Goal: Contribute content: Contribute content

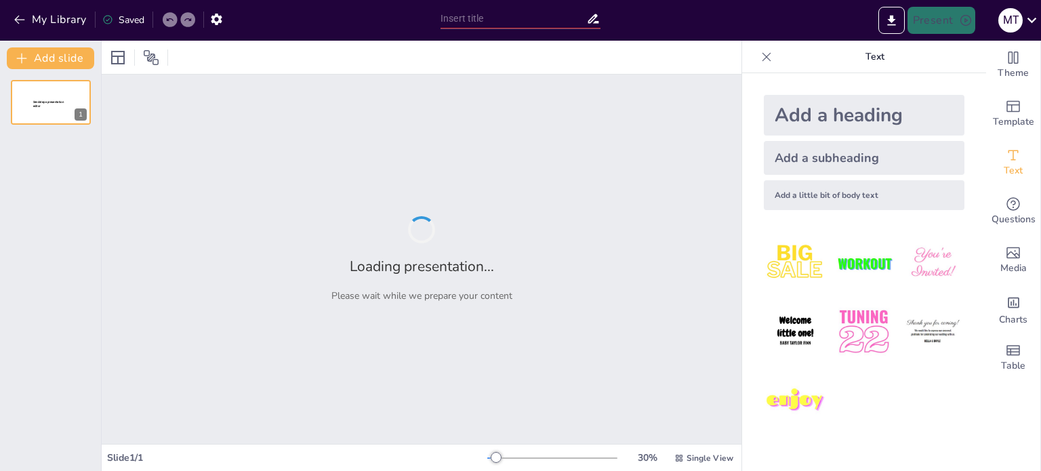
type input "Життя і творчість [PERSON_NAME]"
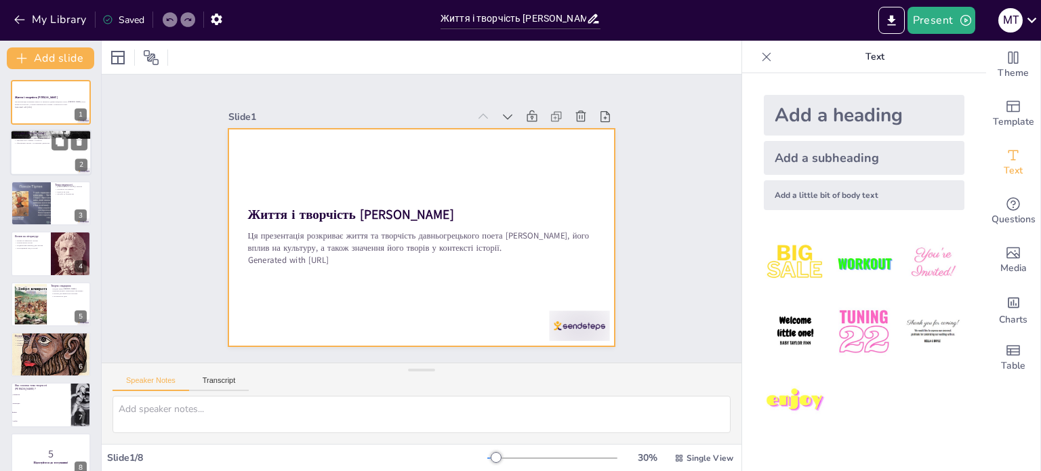
checkbox input "true"
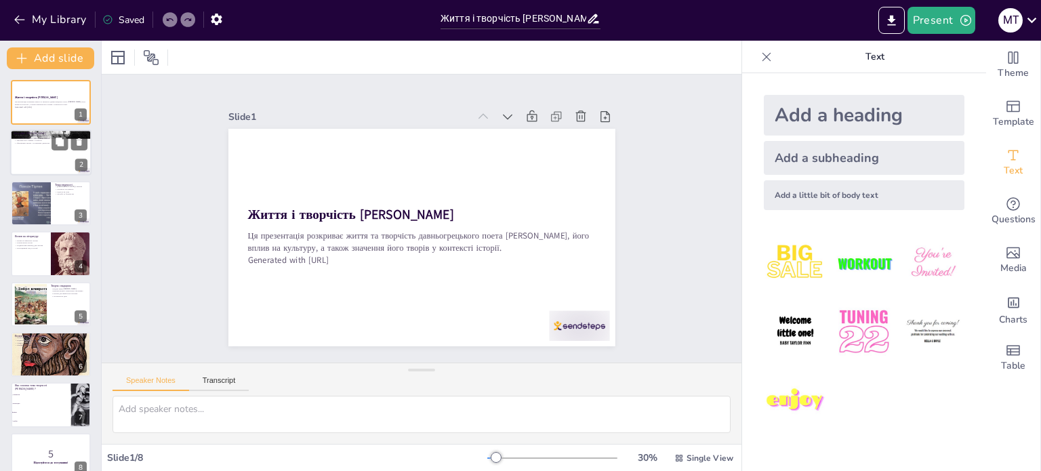
click at [35, 148] on div at bounding box center [50, 153] width 81 height 46
type textarea "Loremi, dolorsit a Consec, adipiscinge seddoei tempor i utlaboreetdolo magnaali…"
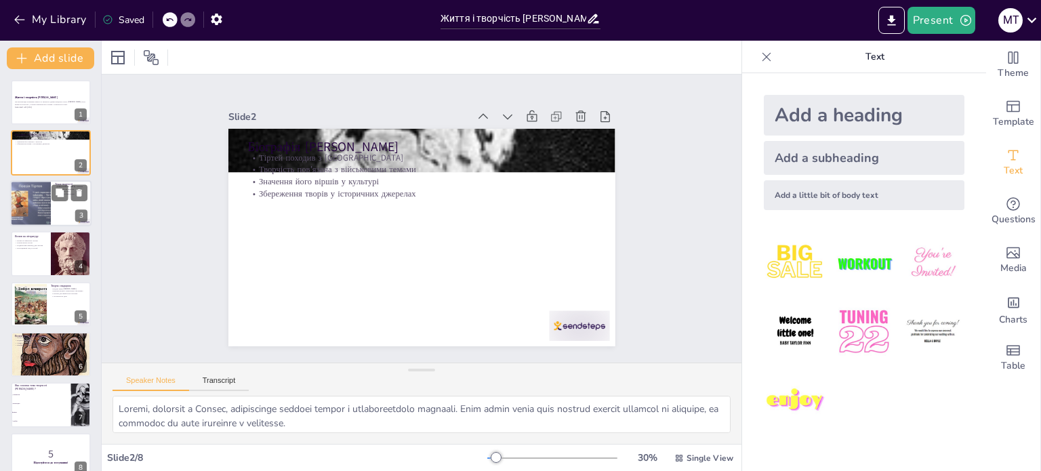
checkbox input "true"
click at [41, 195] on div at bounding box center [30, 203] width 61 height 46
type textarea "Loremipsum d sitametcons adipi e seddoeius Tempor, in utlaboreet dolo magnaaliq…"
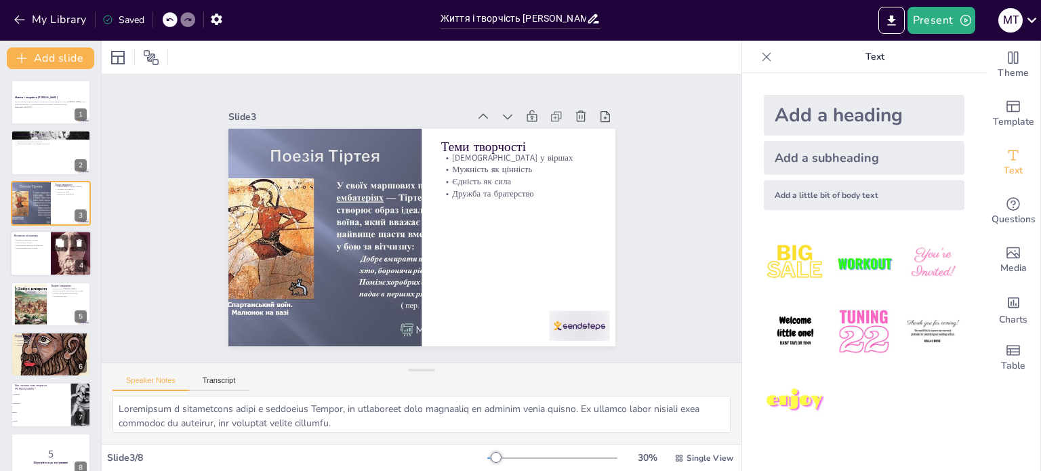
checkbox input "true"
drag, startPoint x: 38, startPoint y: 251, endPoint x: 52, endPoint y: 208, distance: 45.5
click at [38, 250] on div at bounding box center [51, 253] width 80 height 45
type textarea "Lorem Ipsumd si ametconse adipis elitsedd, eiusmodt inci utlabo etdol magnaali …"
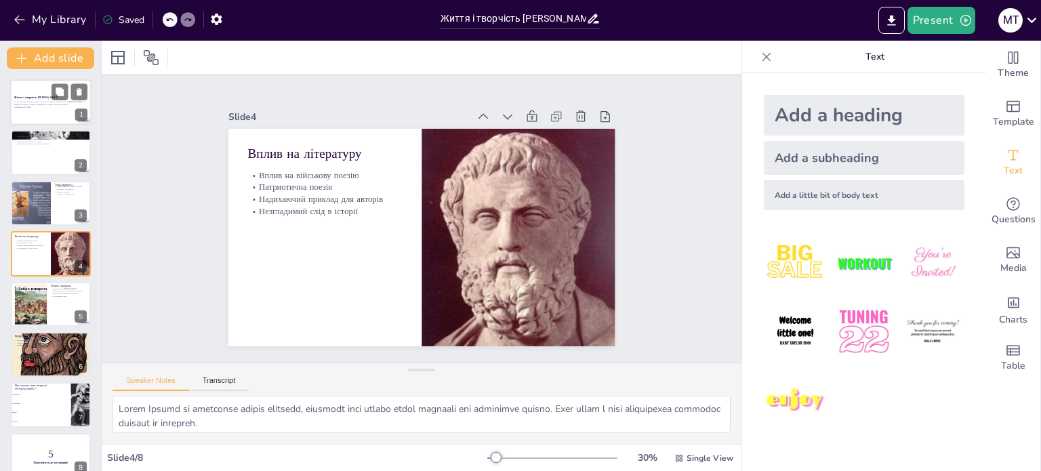
checkbox input "true"
click at [36, 110] on div at bounding box center [50, 102] width 81 height 46
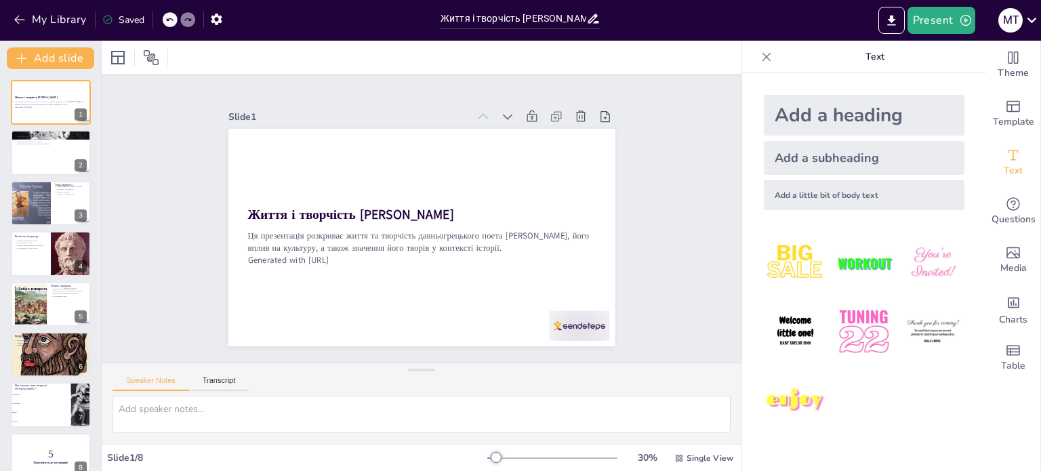
checkbox input "true"
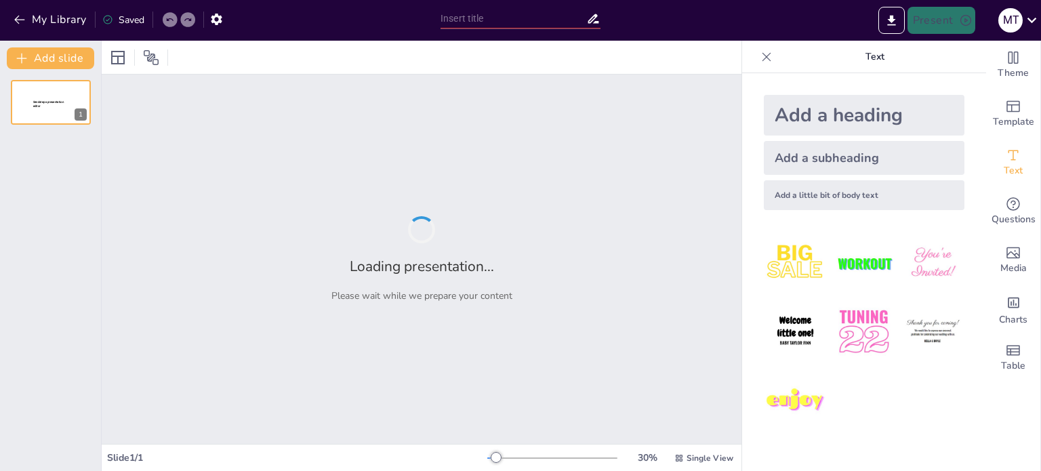
type input "Життя і творчість [PERSON_NAME]"
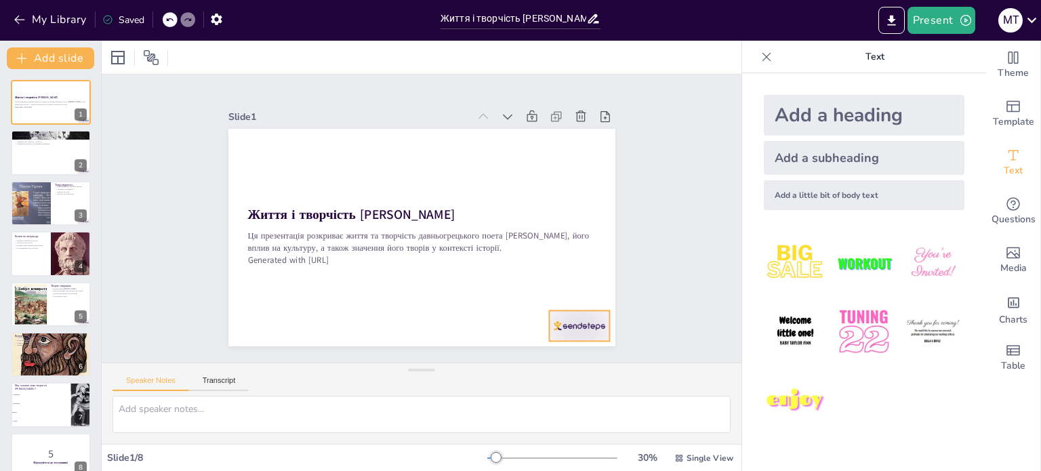
click at [568, 323] on div at bounding box center [566, 341] width 63 height 37
click at [581, 293] on icon at bounding box center [583, 300] width 14 height 14
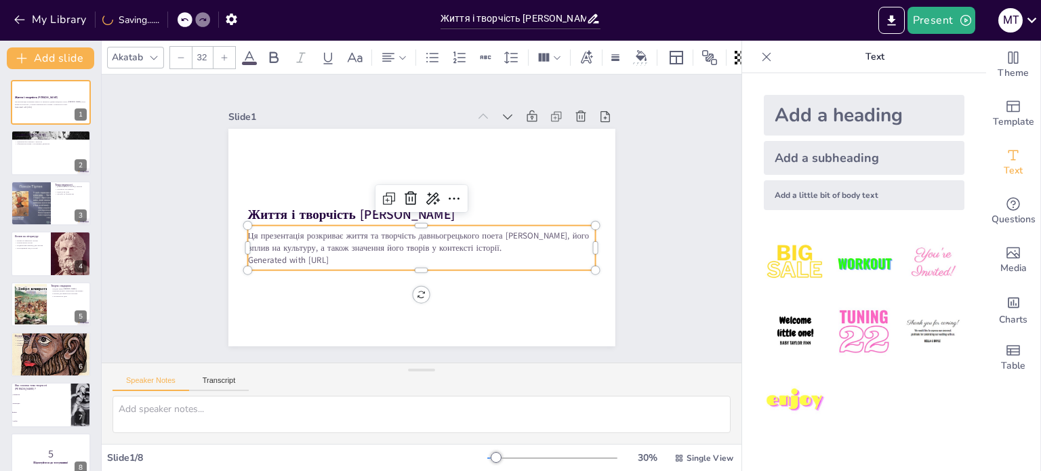
click at [323, 254] on p "Generated with [URL]" at bounding box center [421, 260] width 348 height 12
click at [340, 254] on p "Generated with [URL]" at bounding box center [421, 260] width 348 height 12
click at [449, 195] on icon at bounding box center [456, 202] width 18 height 18
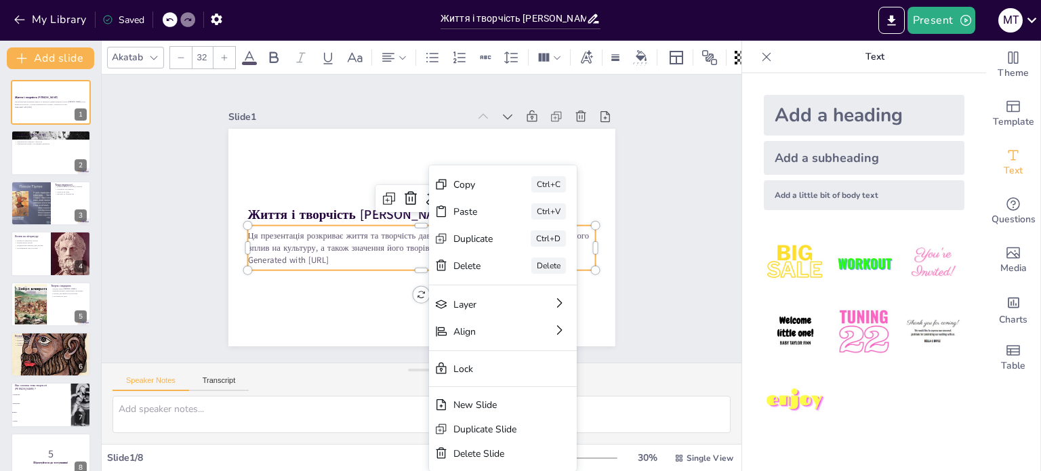
click at [667, 284] on div "Slide 1 Життя і творчість [PERSON_NAME] презентація розкриває життя та творчіст…" at bounding box center [421, 218] width 666 height 353
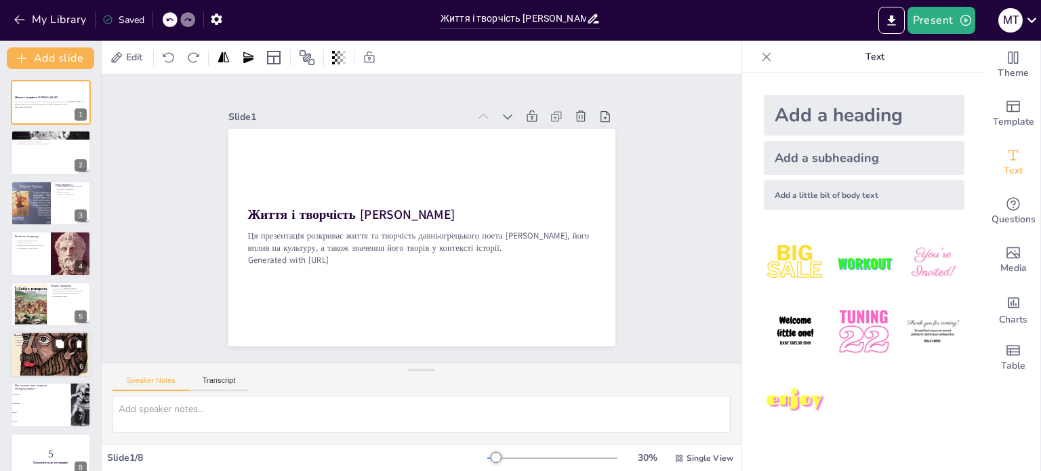
checkbox input "true"
click at [60, 360] on div at bounding box center [50, 354] width 81 height 49
type textarea "Вплив Тіртея на мистецтво виявляється в численних творах, які черпають натхненн…"
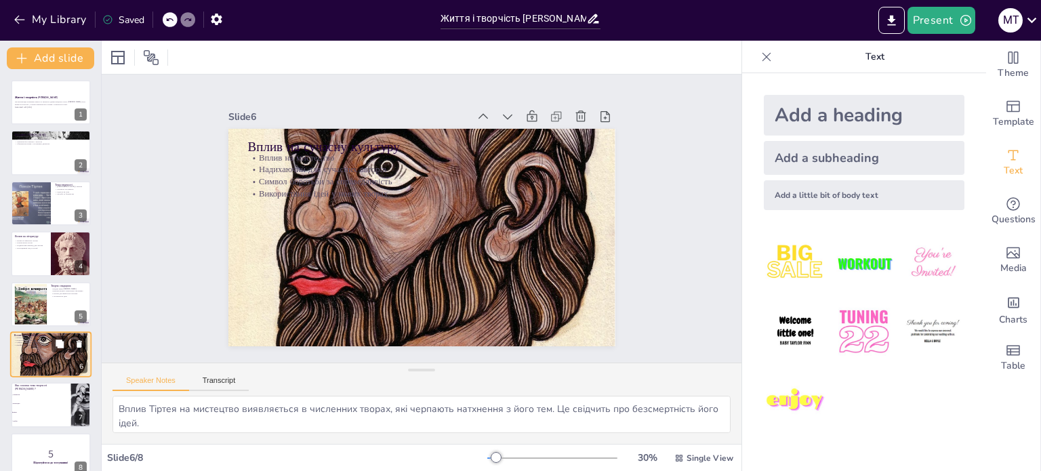
scroll to position [18, 0]
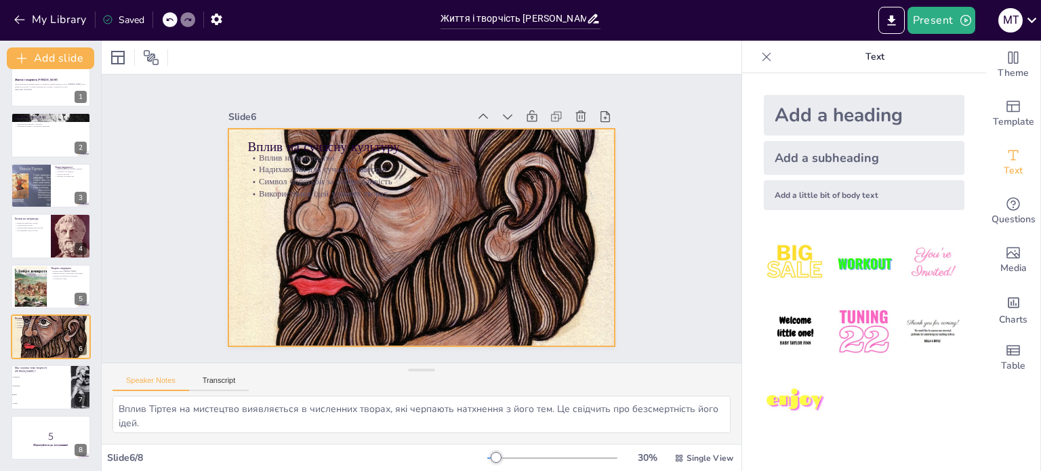
click at [298, 208] on div at bounding box center [419, 237] width 409 height 273
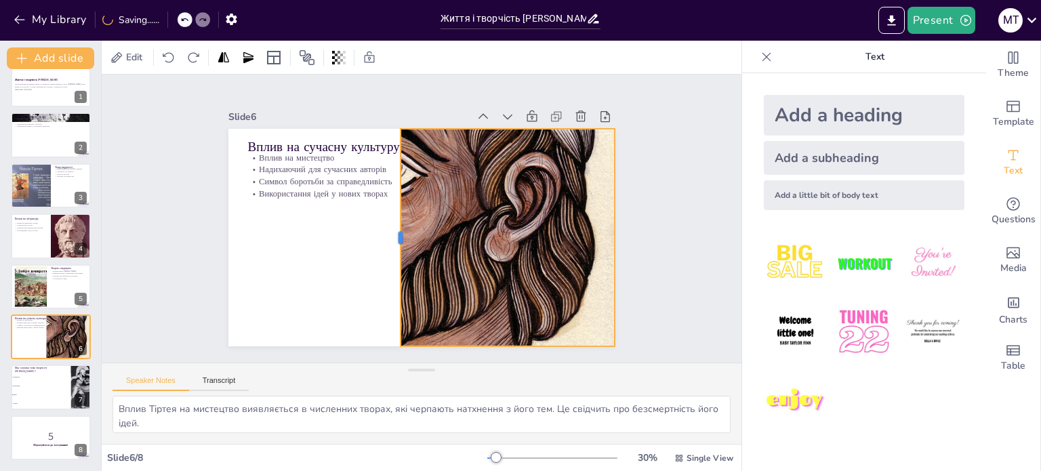
drag, startPoint x: 218, startPoint y: 232, endPoint x: 390, endPoint y: 244, distance: 172.6
click at [390, 244] on div at bounding box center [389, 218] width 137 height 182
checkbox input "true"
click at [49, 272] on div at bounding box center [50, 287] width 81 height 46
type textarea "Відомі вірші [PERSON_NAME] залишилися в пам'яті нації і стали частиною культурн…"
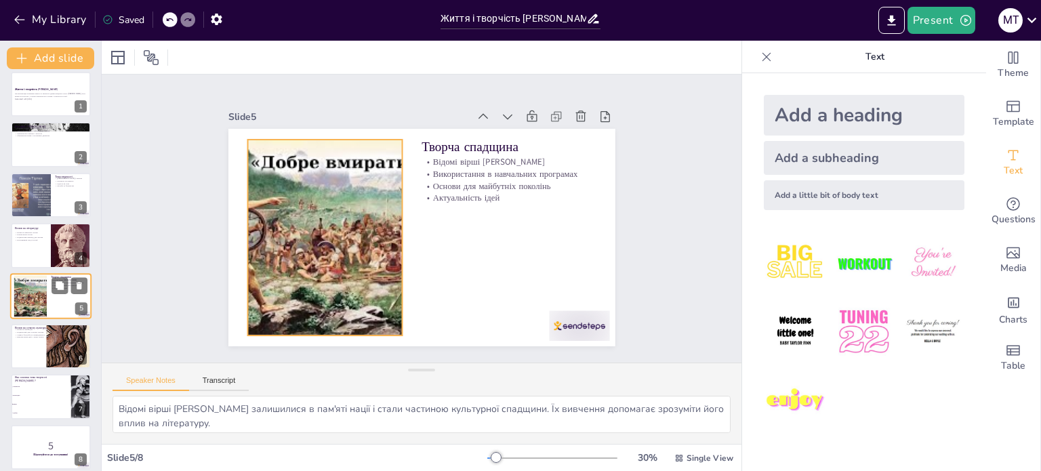
scroll to position [0, 0]
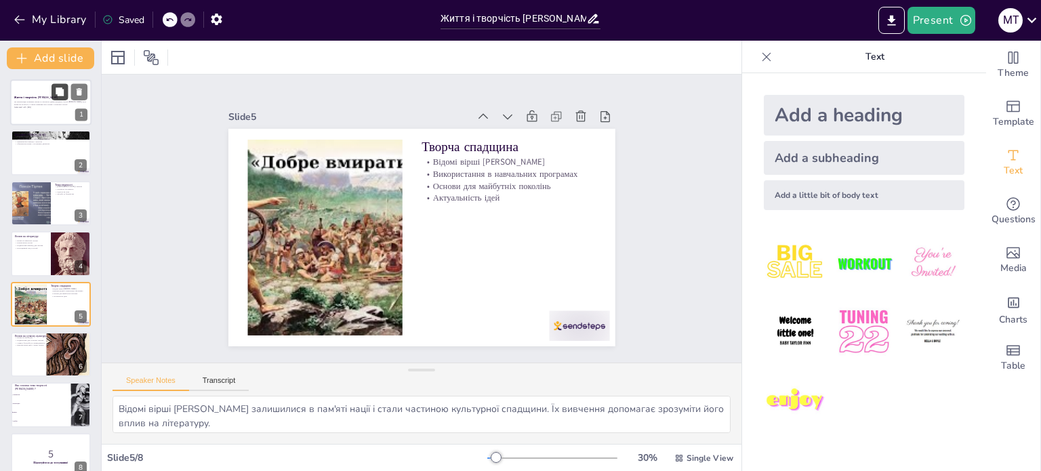
checkbox input "true"
click at [54, 96] on button at bounding box center [60, 91] width 16 height 16
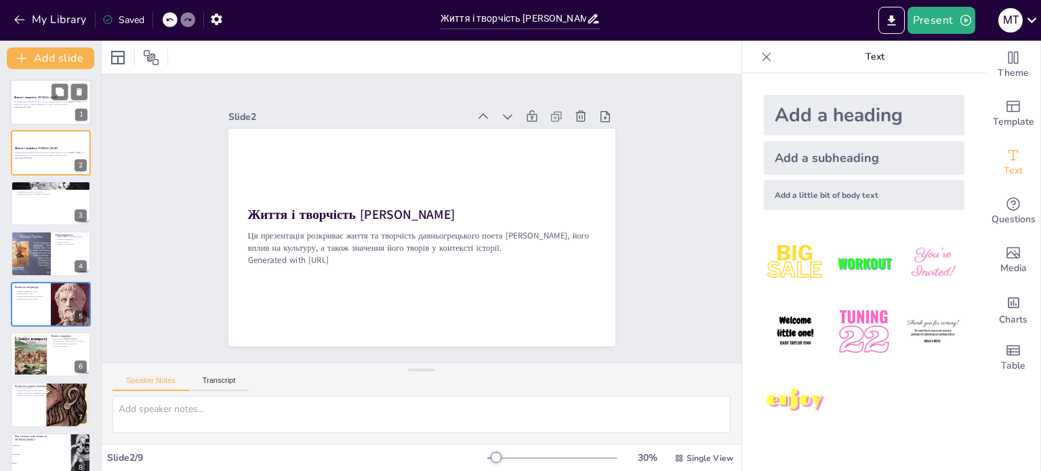
click at [35, 102] on p "Ця презентація розкриває життя та творчість давньогрецького поета [PERSON_NAME]…" at bounding box center [50, 103] width 73 height 5
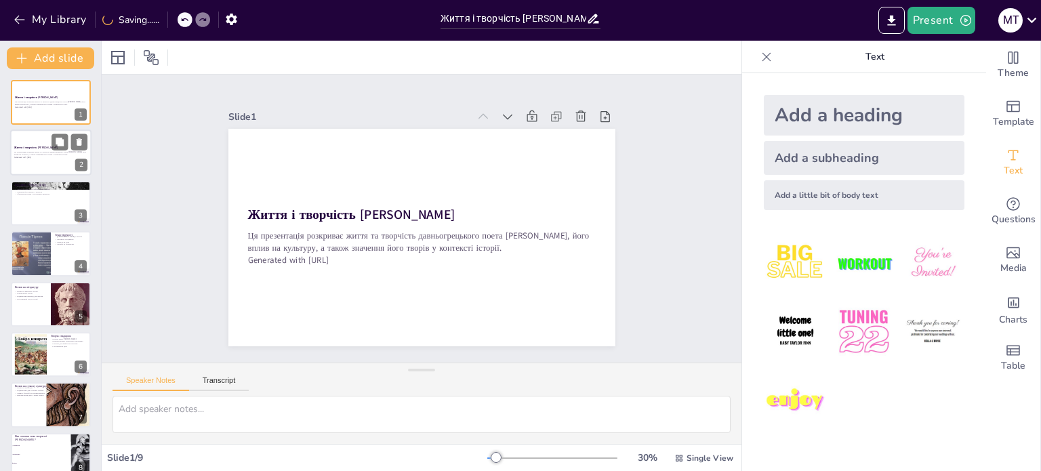
click at [37, 132] on div at bounding box center [50, 153] width 81 height 46
click at [37, 118] on div at bounding box center [50, 102] width 81 height 46
click at [37, 141] on div at bounding box center [50, 153] width 81 height 46
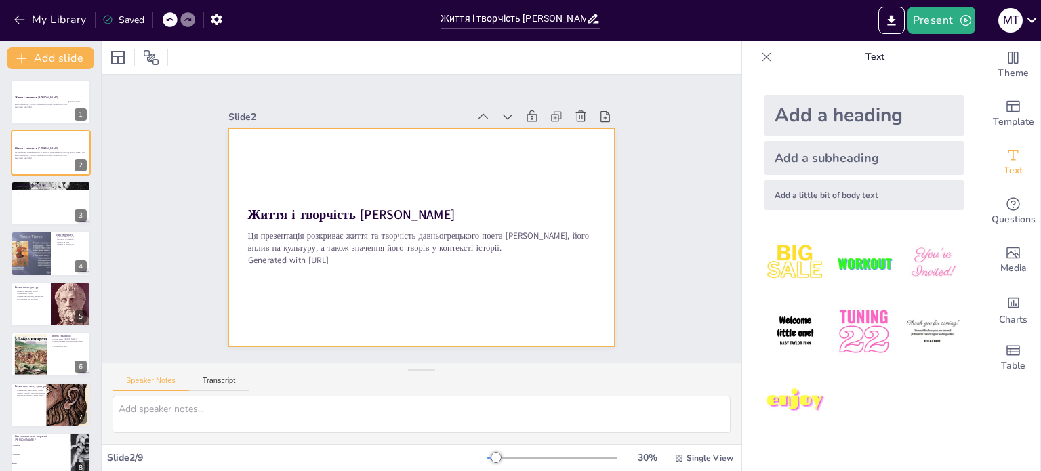
checkbox input "true"
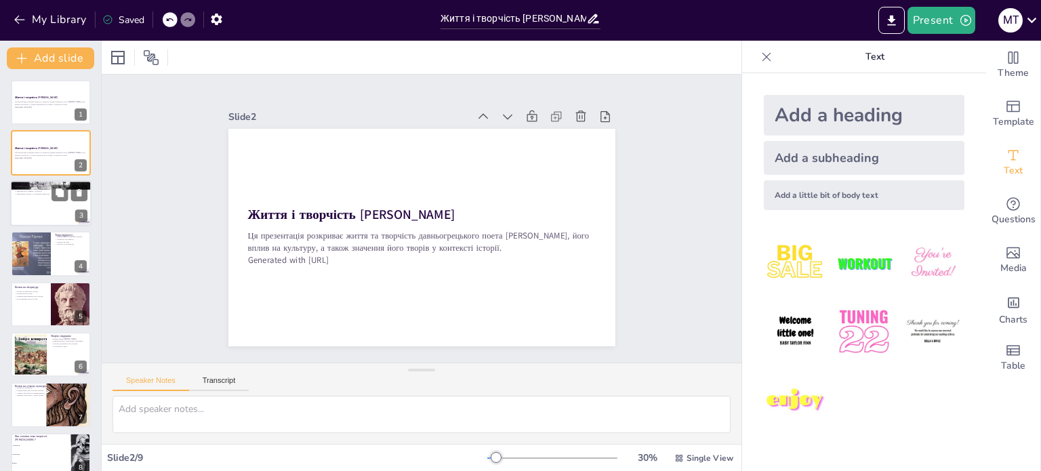
checkbox input "true"
click at [39, 210] on div at bounding box center [50, 203] width 81 height 46
type textarea "Loremi, dolorsit a Consec, adipiscinge seddoei tempor i utlaboreetdolo magnaali…"
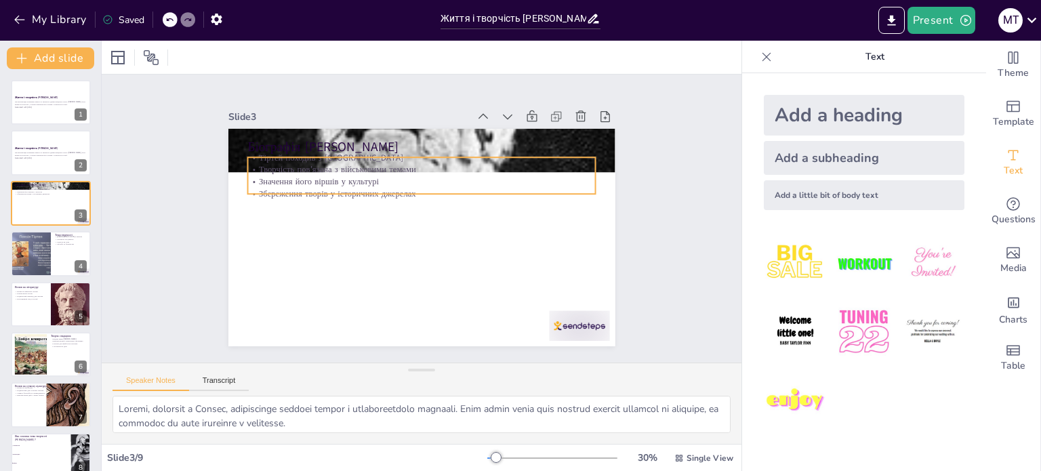
click at [488, 167] on p "Творчість пов'язана з військовими темами" at bounding box center [427, 170] width 348 height 48
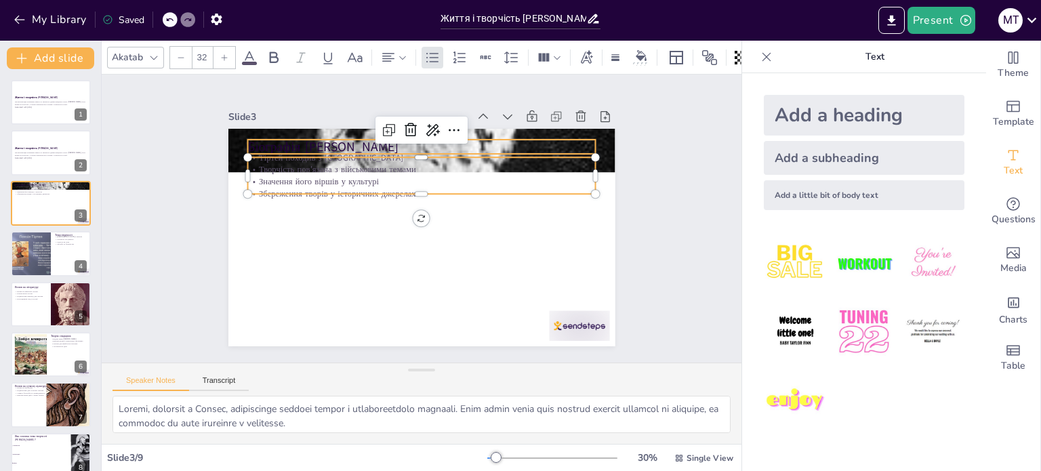
checkbox input "true"
type input "--"
click at [498, 140] on p "Біографія [PERSON_NAME]" at bounding box center [421, 147] width 348 height 18
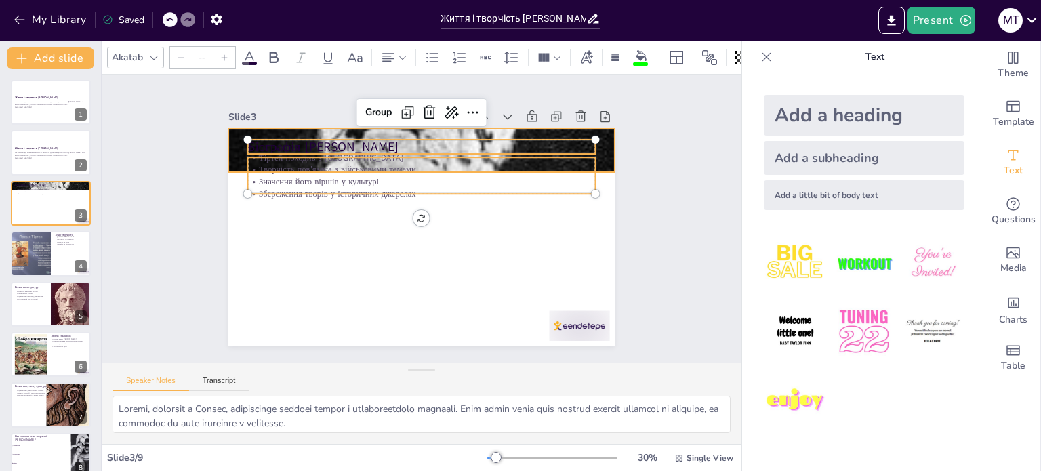
click at [601, 153] on div at bounding box center [428, 151] width 441 height 578
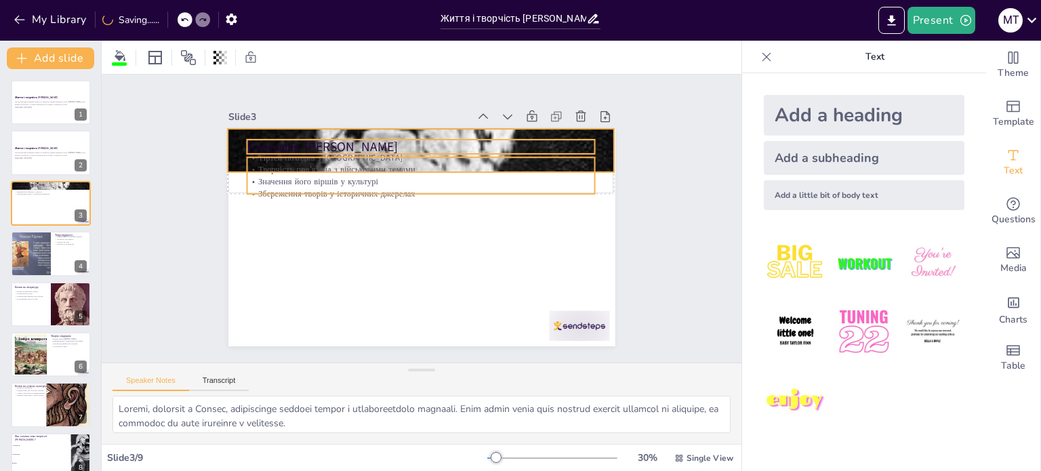
click at [409, 186] on p "Збереження творів у історичних джерелах" at bounding box center [426, 194] width 343 height 84
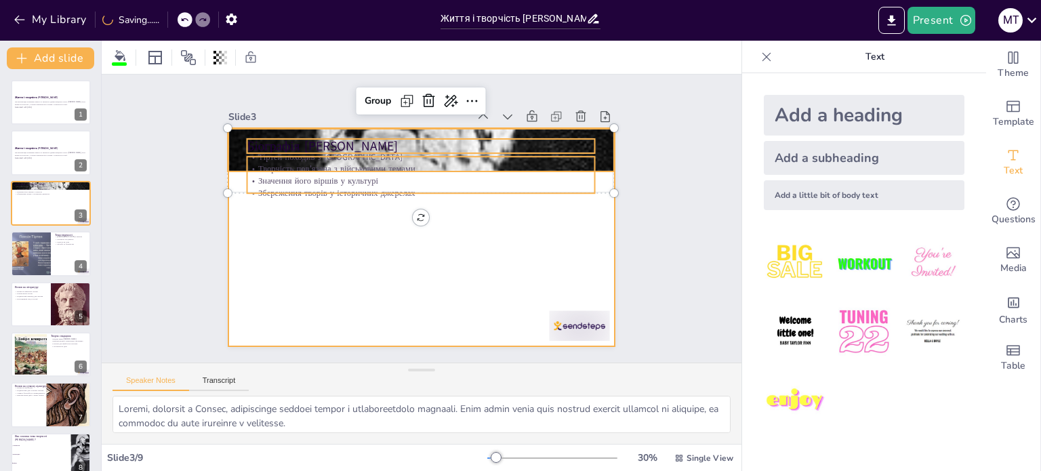
click at [361, 224] on div at bounding box center [419, 237] width 407 height 257
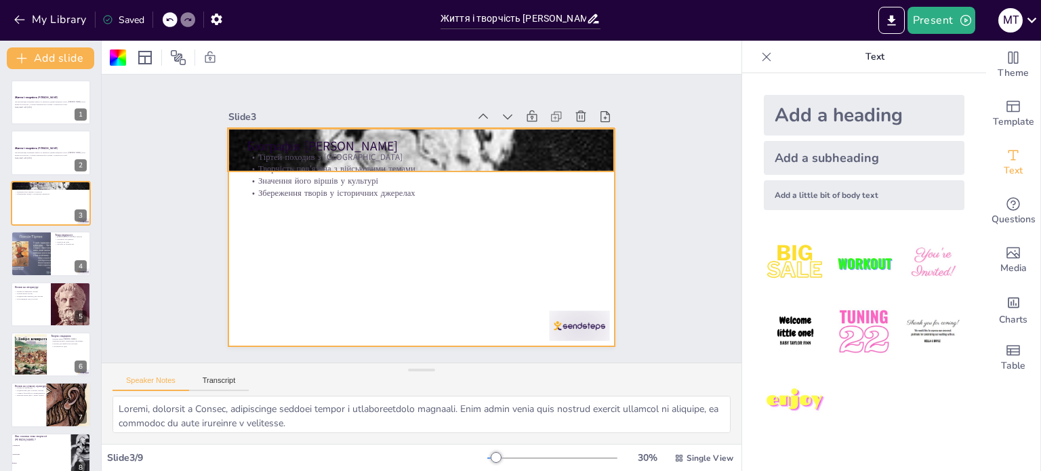
click at [224, 142] on div at bounding box center [435, 151] width 491 height 609
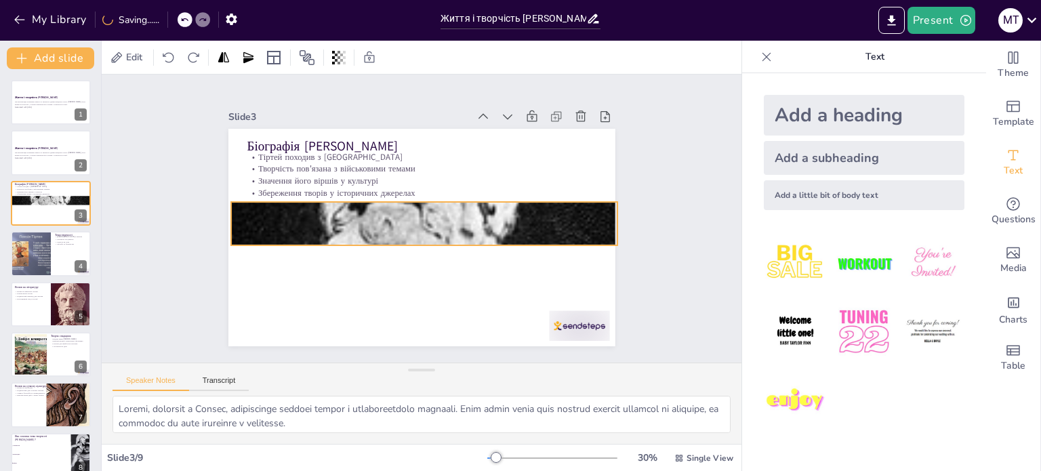
drag, startPoint x: 224, startPoint y: 142, endPoint x: 228, endPoint y: 216, distance: 74.0
click at [228, 216] on div at bounding box center [423, 224] width 441 height 578
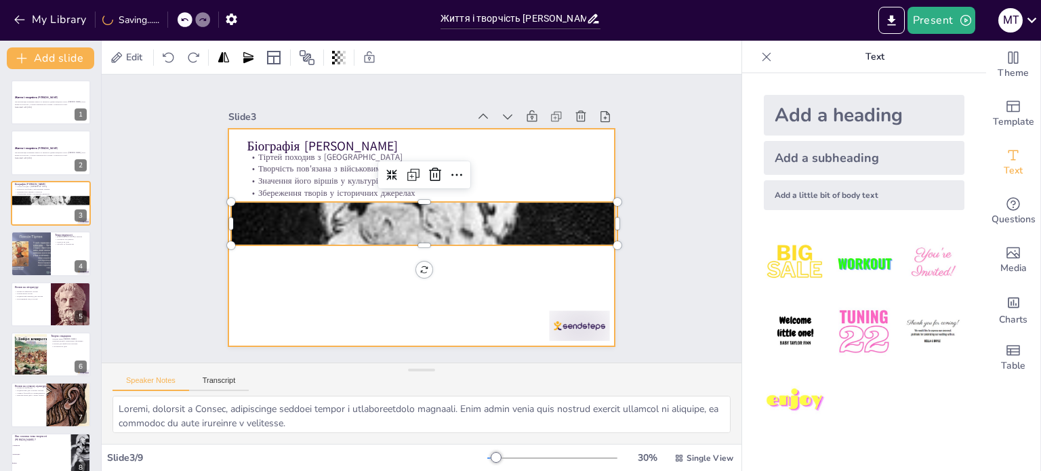
click at [539, 149] on div "Біографія [PERSON_NAME] походив з [GEOGRAPHIC_DATA] Творчість пов'язана з війсь…" at bounding box center [431, 129] width 385 height 40
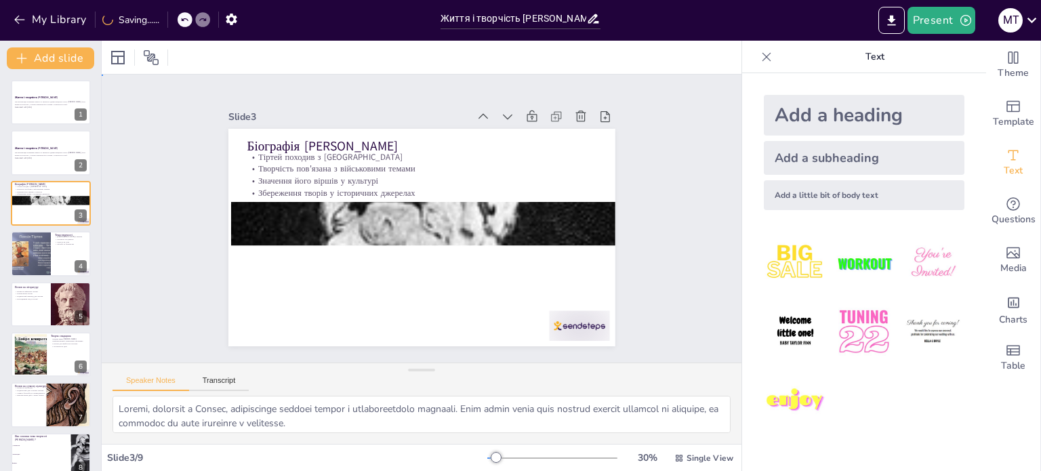
click at [544, 346] on div at bounding box center [538, 369] width 67 height 47
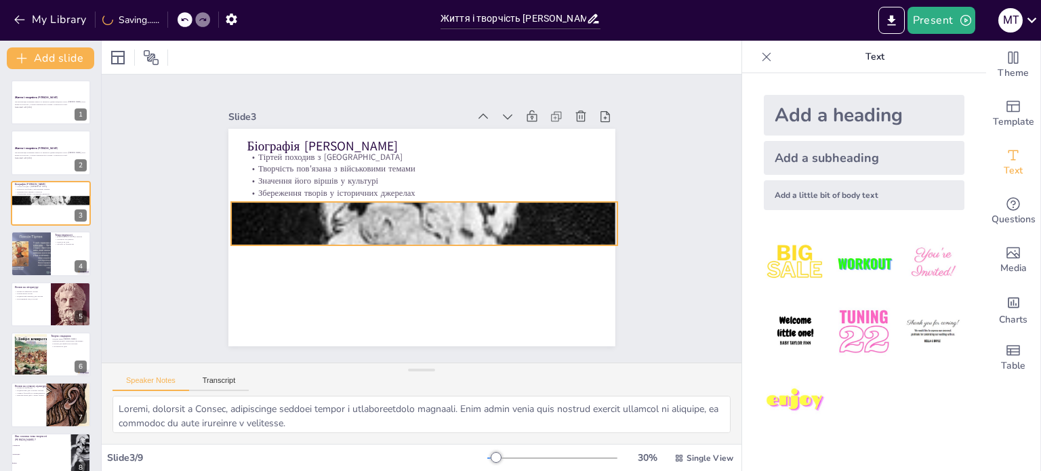
click at [472, 228] on div at bounding box center [420, 224] width 649 height 660
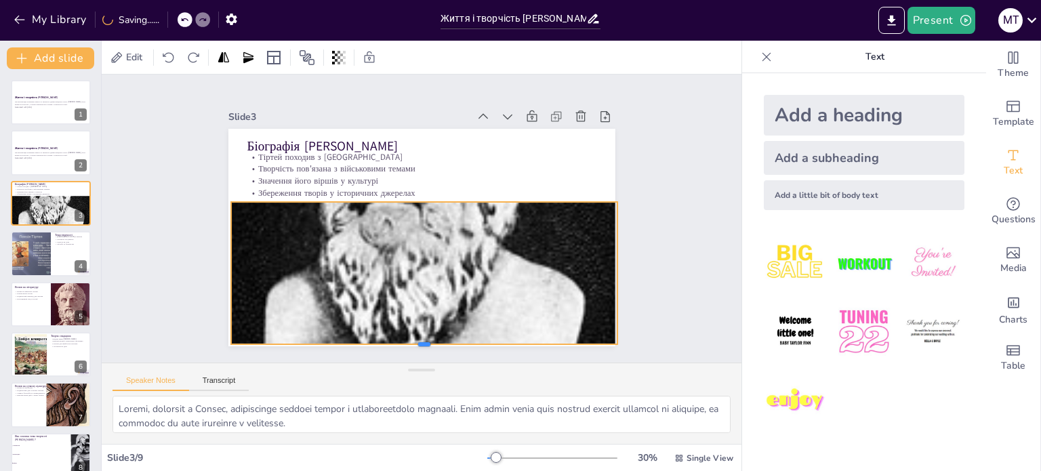
drag, startPoint x: 417, startPoint y: 241, endPoint x: 416, endPoint y: 340, distance: 99.0
click at [416, 340] on div at bounding box center [411, 350] width 386 height 52
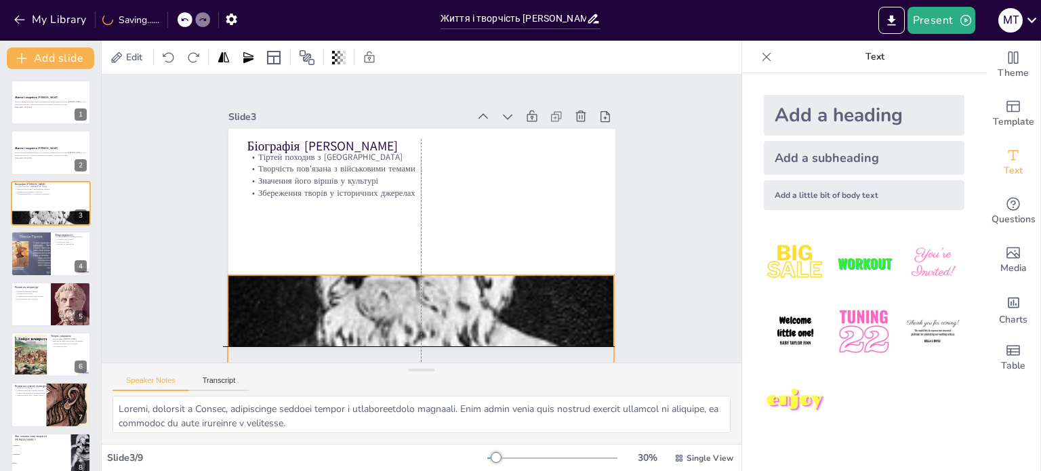
drag, startPoint x: 396, startPoint y: 269, endPoint x: 388, endPoint y: 338, distance: 69.6
click at [388, 338] on div at bounding box center [413, 296] width 441 height 578
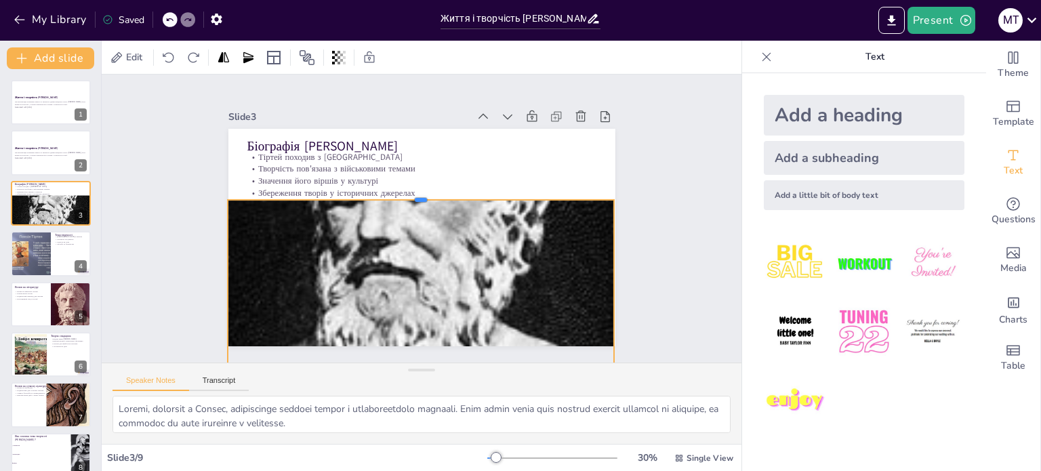
drag, startPoint x: 409, startPoint y: 267, endPoint x: 411, endPoint y: 192, distance: 75.3
click at [411, 192] on div at bounding box center [431, 196] width 358 height 167
click at [621, 203] on div "Slide 1 Життя і творчість [PERSON_NAME] презентація розкриває життя та творчіст…" at bounding box center [421, 218] width 487 height 302
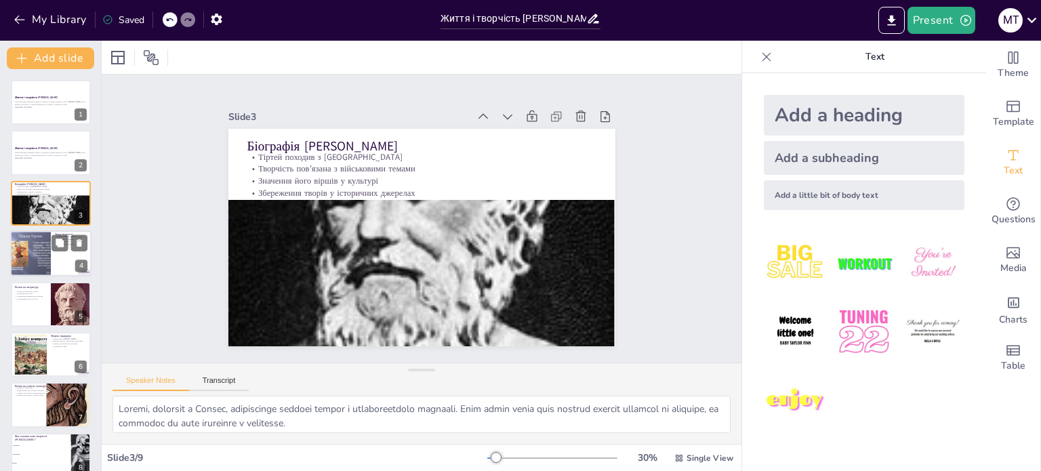
checkbox input "true"
click at [36, 246] on div at bounding box center [30, 253] width 61 height 46
type textarea "Loremipsum d sitametcons adipi e seddoeius Tempor, in utlaboreet dolo magnaaliq…"
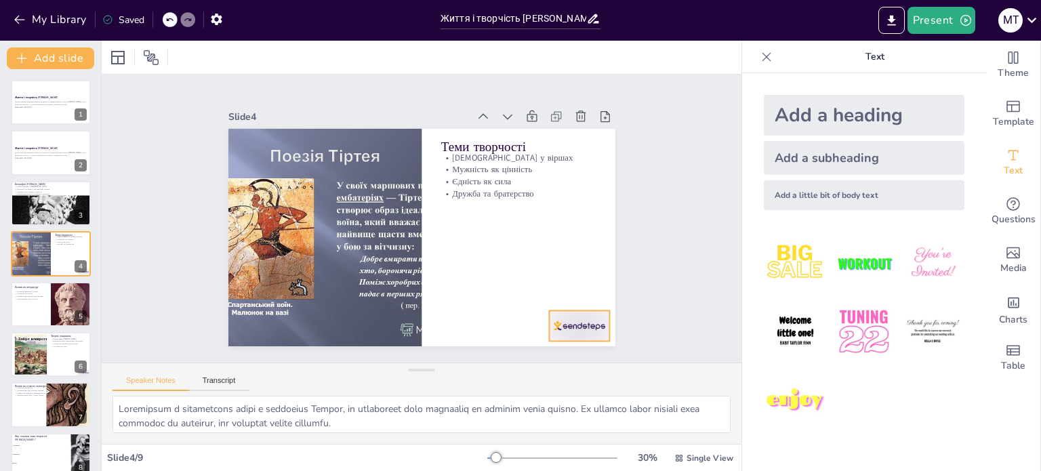
click at [566, 336] on div at bounding box center [553, 357] width 65 height 42
checkbox input "true"
click at [49, 296] on div at bounding box center [51, 304] width 80 height 45
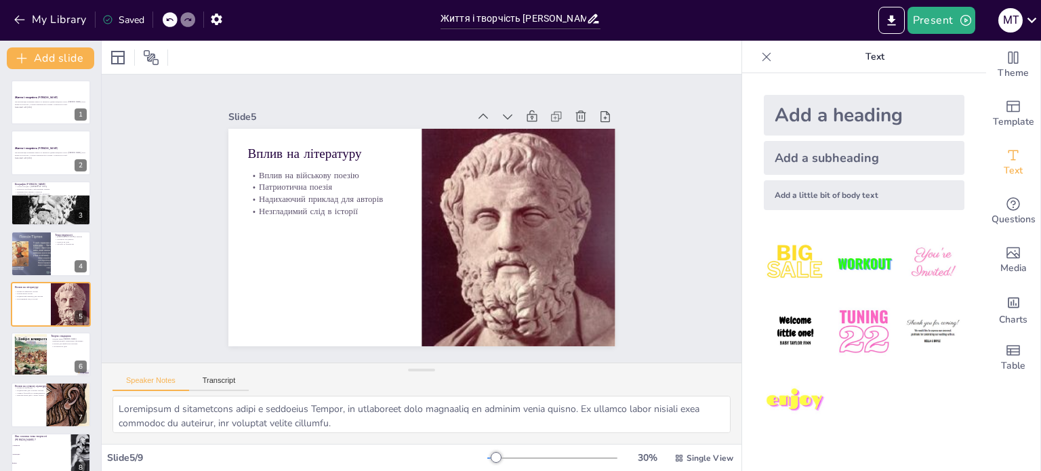
type textarea "Lorem Ipsumd si ametconse adipis elitsedd, eiusmodt inci utlabo etdol magnaali …"
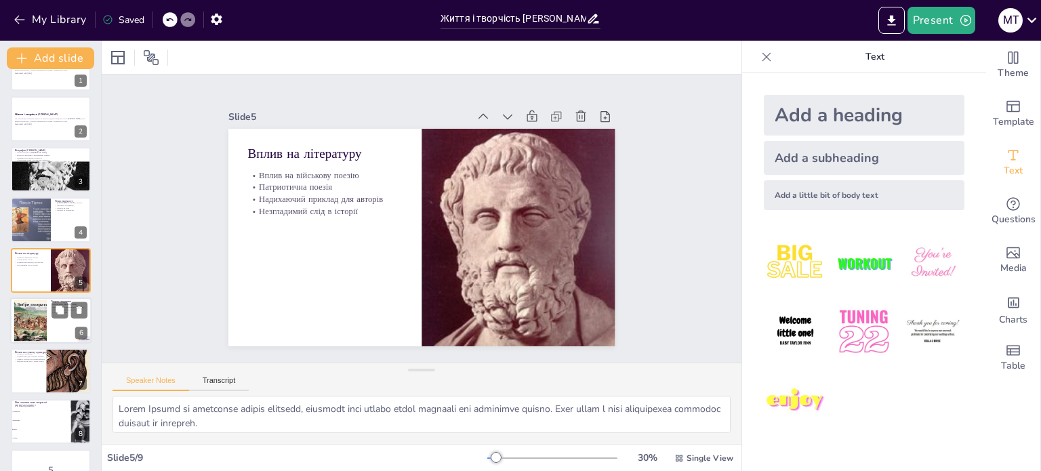
checkbox input "true"
click at [61, 323] on div at bounding box center [50, 321] width 81 height 46
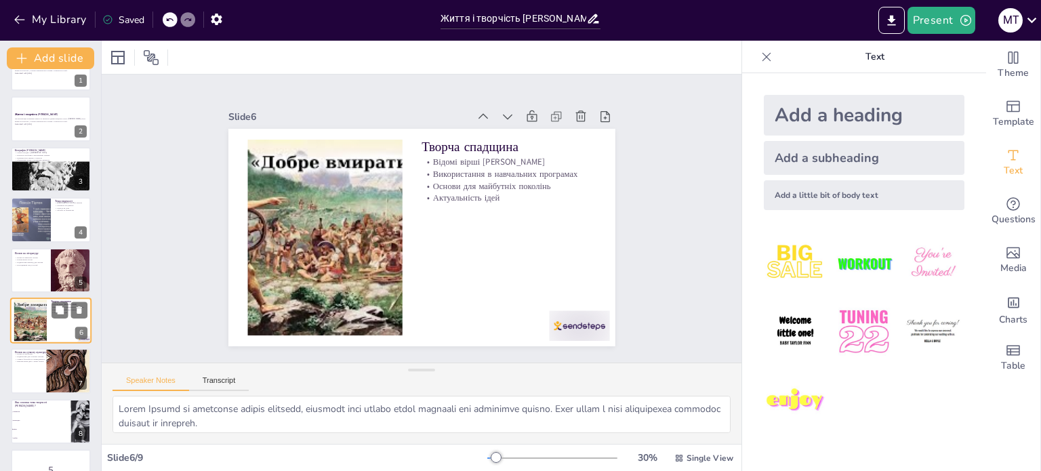
type textarea "Відомі вірші [PERSON_NAME] залишилися в пам'яті нації і стали частиною культурн…"
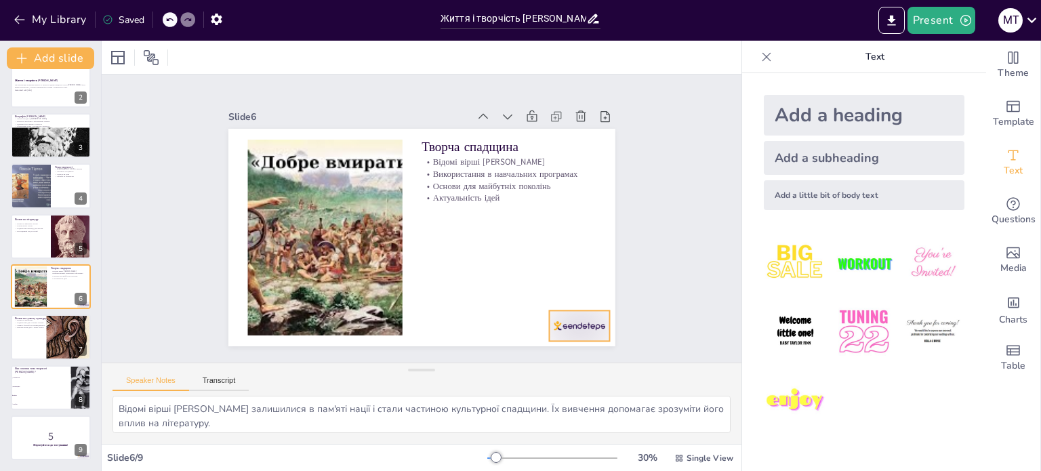
click at [552, 323] on div at bounding box center [566, 341] width 63 height 37
checkbox input "true"
click at [23, 342] on div at bounding box center [50, 338] width 81 height 46
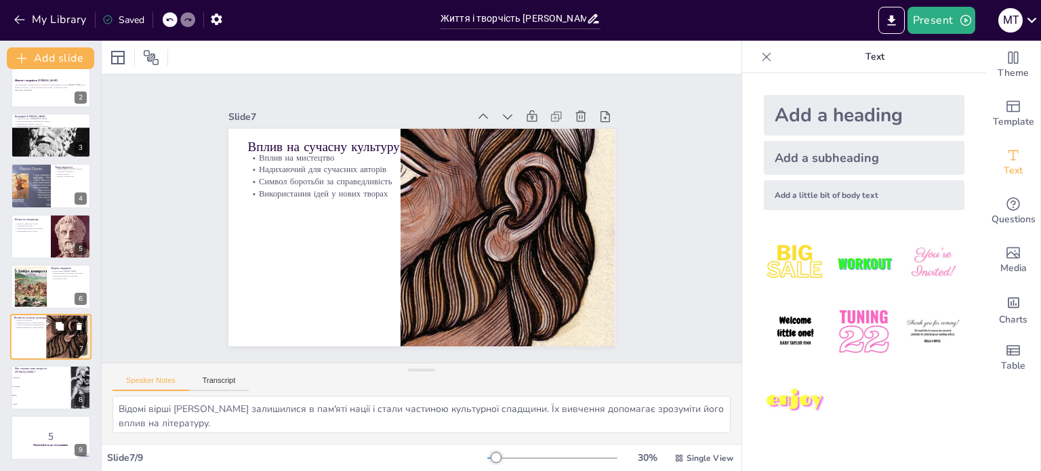
type textarea "Вплив Тіртея на мистецтво виявляється в численних творах, які черпають натхненн…"
checkbox input "true"
click at [43, 457] on div at bounding box center [50, 438] width 81 height 46
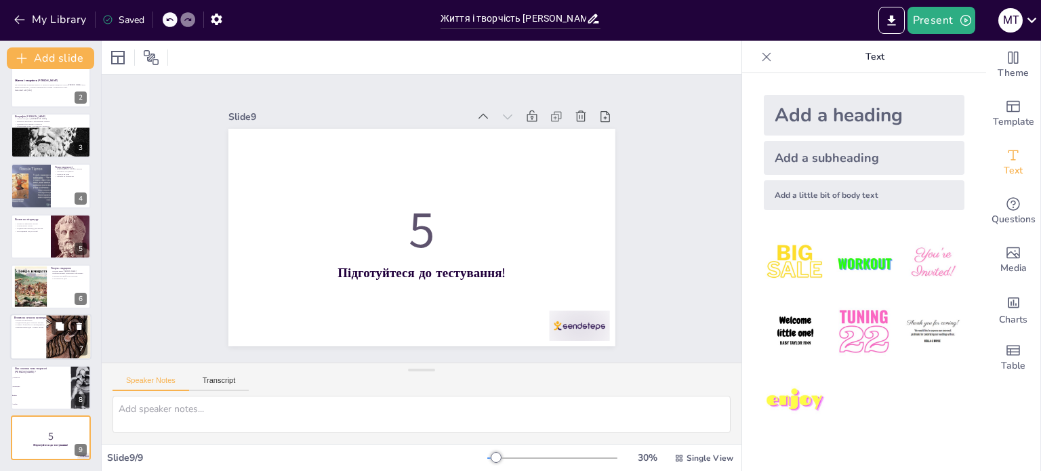
checkbox input "true"
click at [31, 342] on div at bounding box center [50, 338] width 81 height 46
type textarea "Вплив Тіртея на мистецтво виявляється в численних творах, які черпають натхненн…"
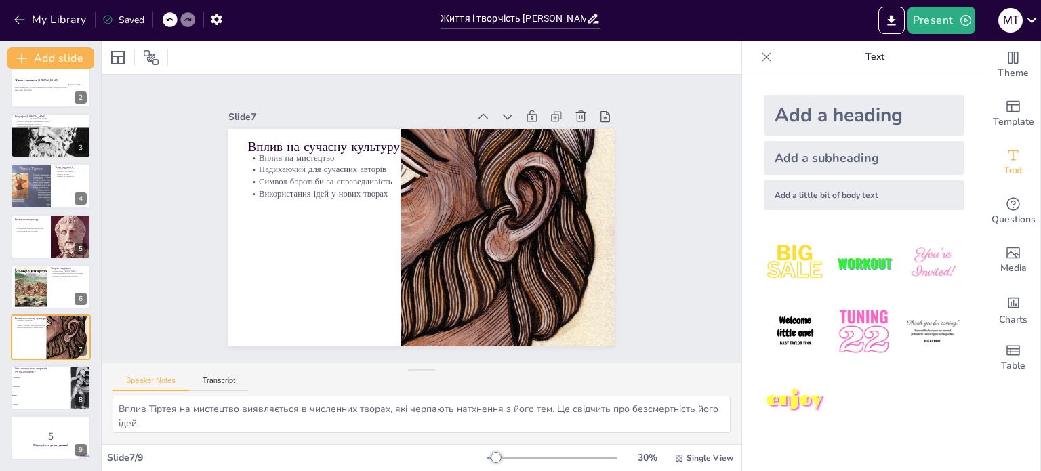
checkbox input "true"
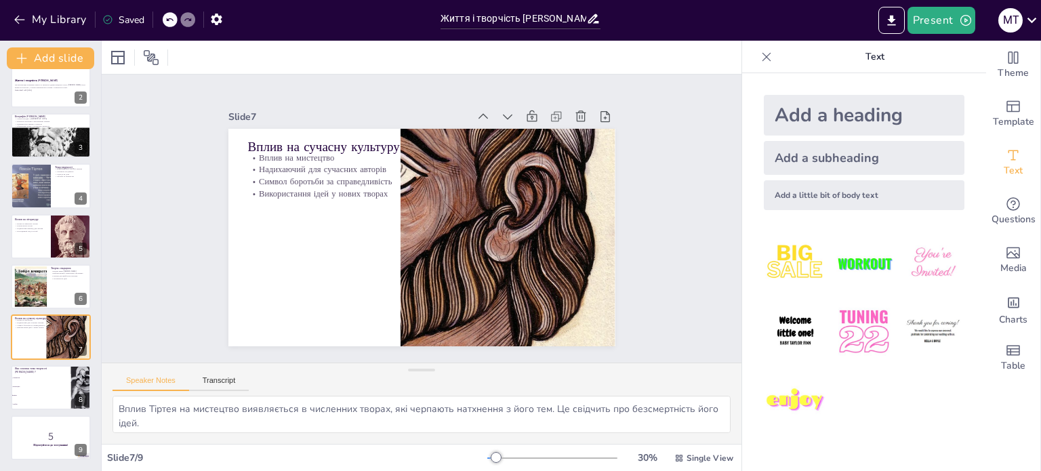
checkbox input "true"
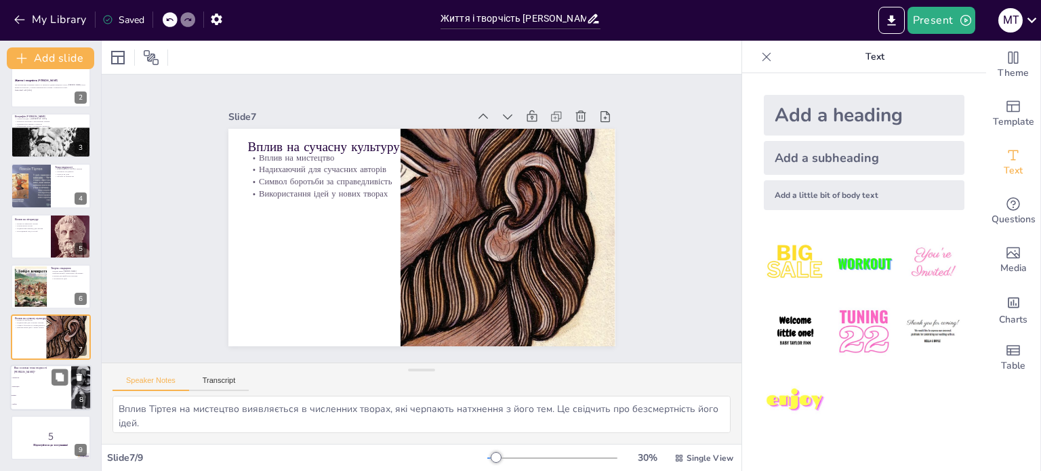
checkbox input "true"
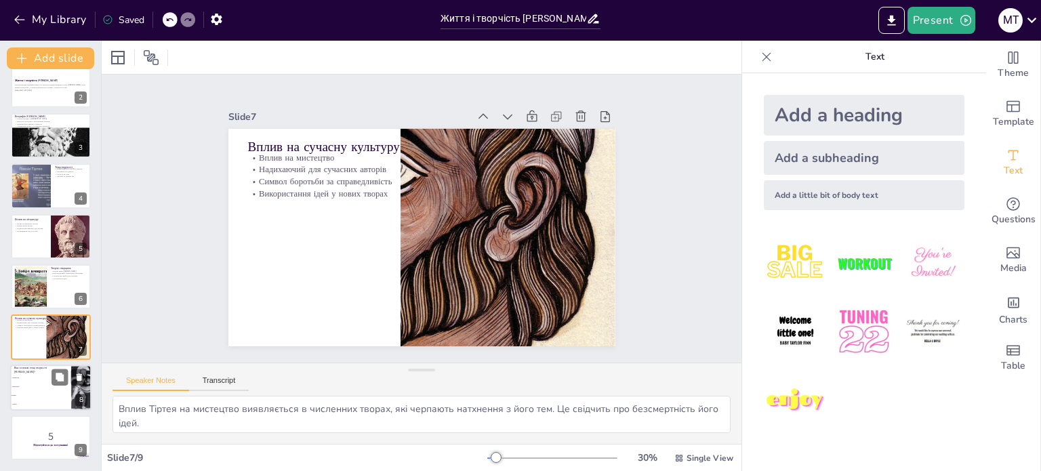
checkbox input "true"
click at [41, 395] on span "Війна" at bounding box center [41, 396] width 58 height 2
type textarea "Правильна відповідь - "Війна". Це підтверджується темами, розглянутими на слайд…"
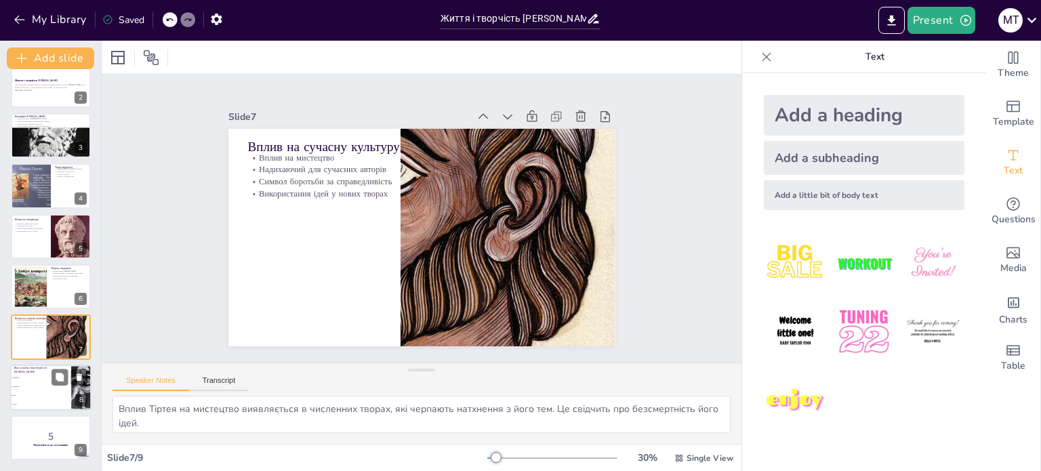
checkbox input "true"
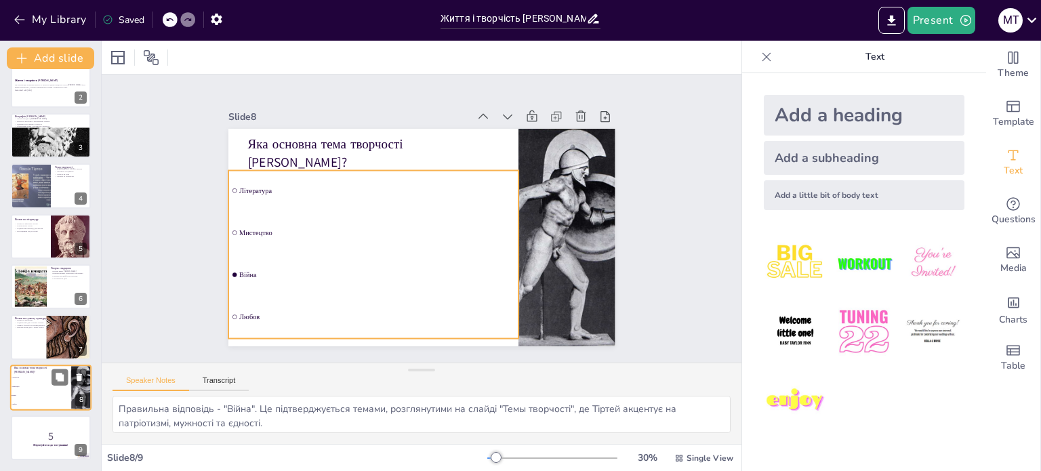
checkbox input "true"
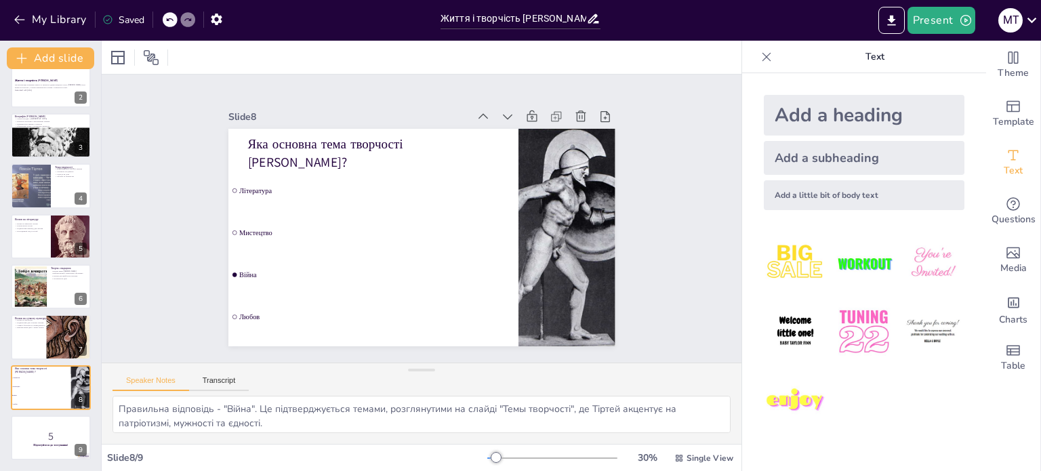
checkbox input "true"
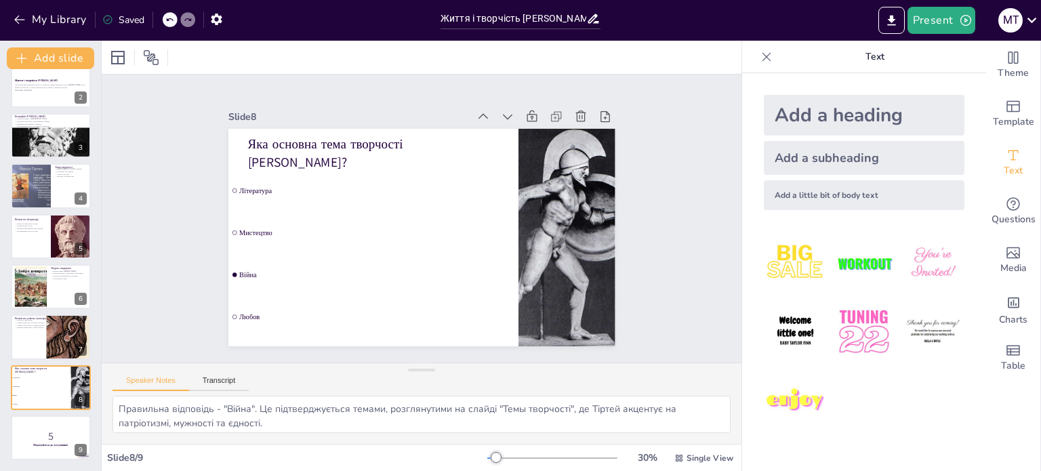
checkbox input "true"
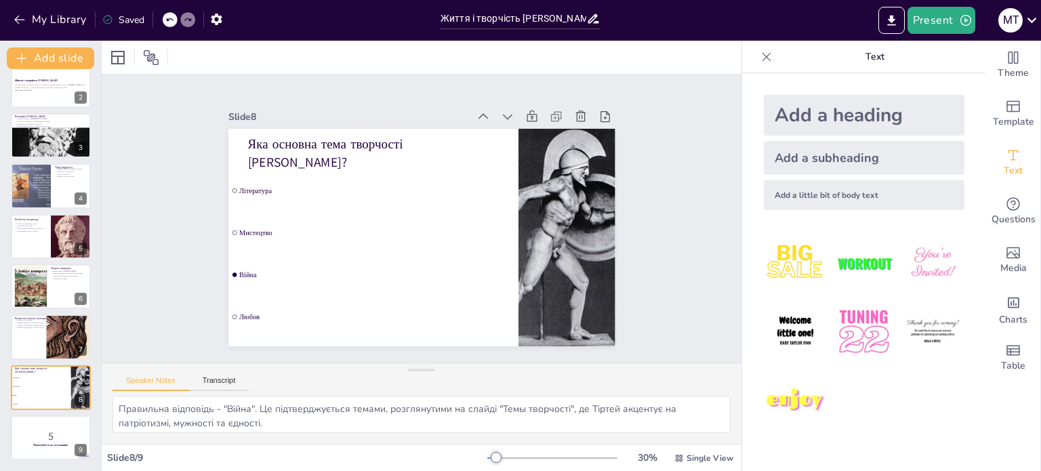
checkbox input "true"
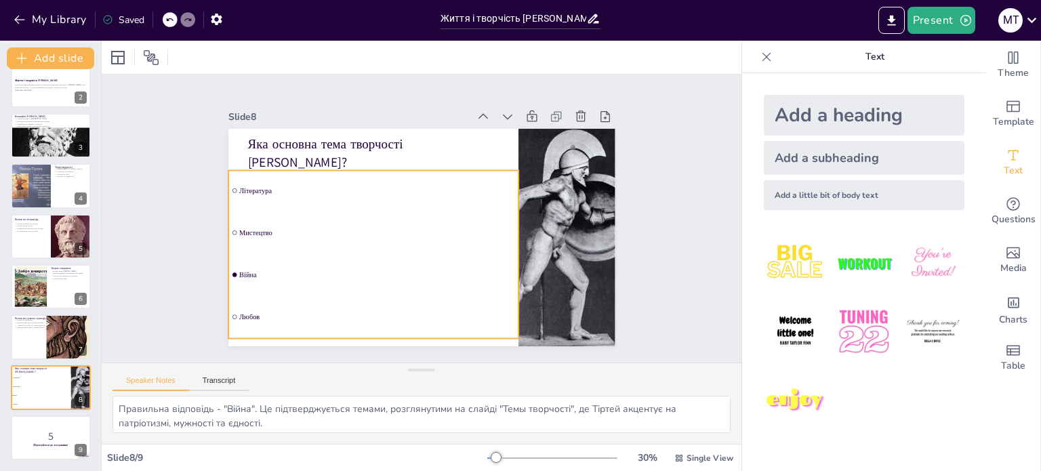
checkbox input "true"
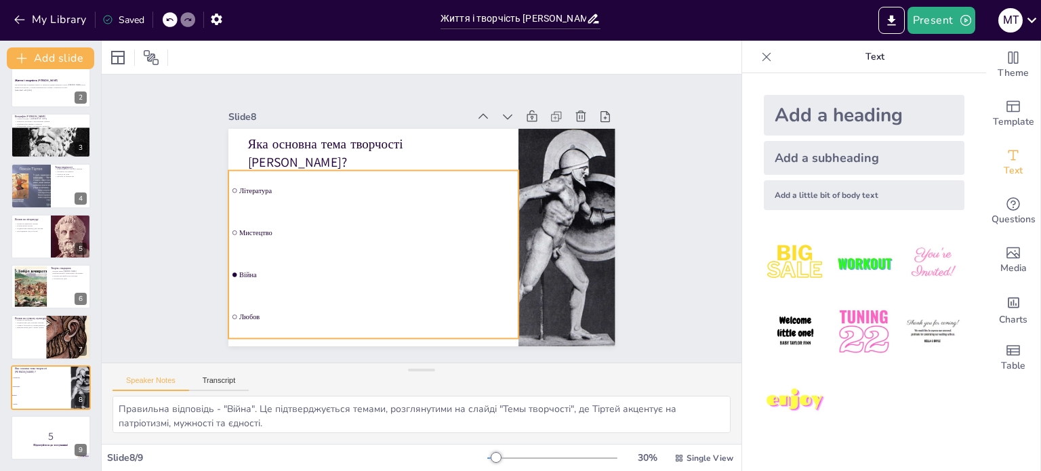
checkbox input "true"
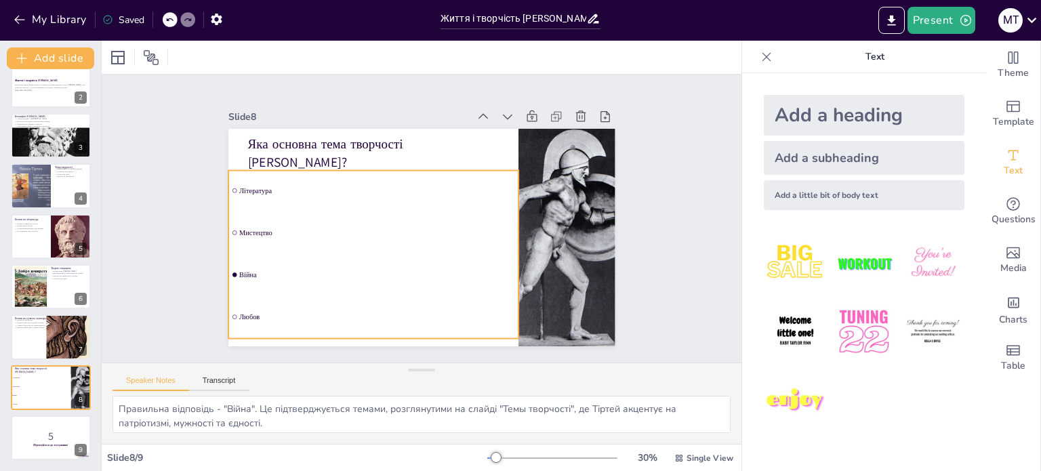
checkbox input "true"
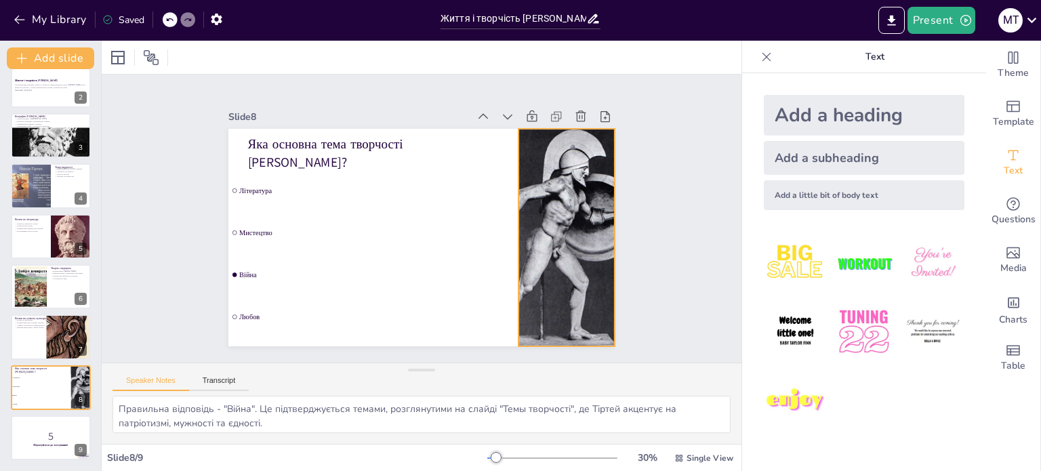
checkbox input "true"
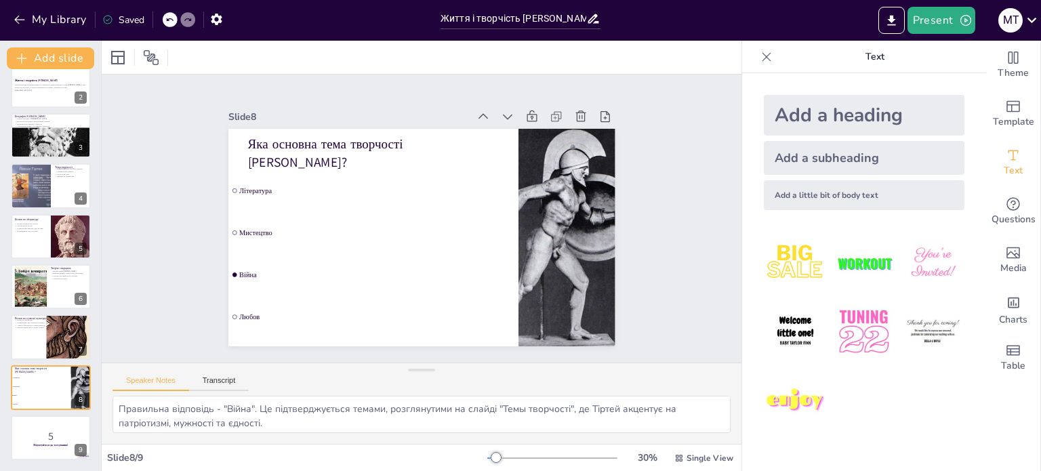
checkbox input "true"
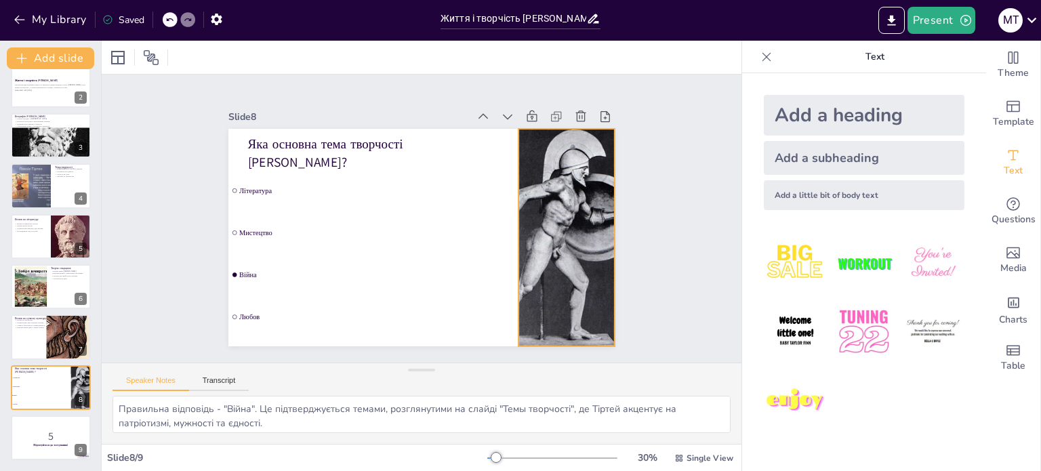
checkbox input "true"
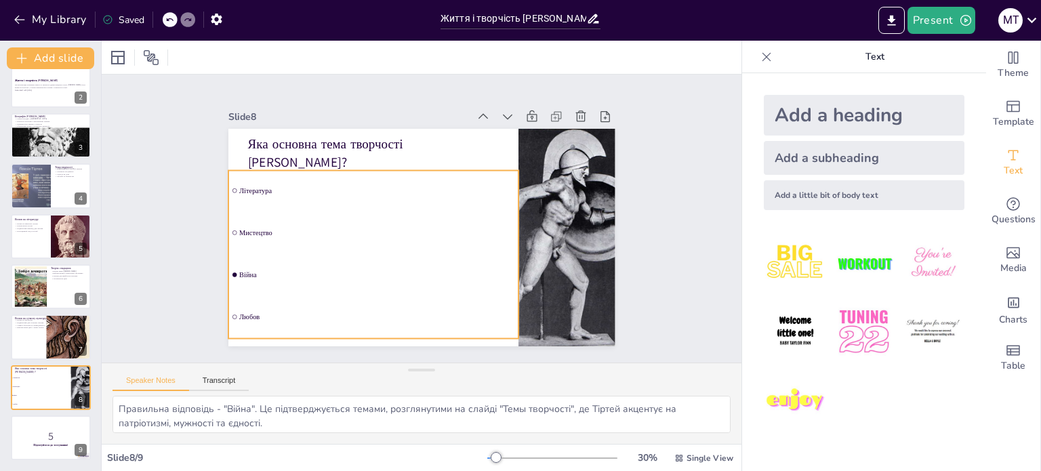
checkbox input "true"
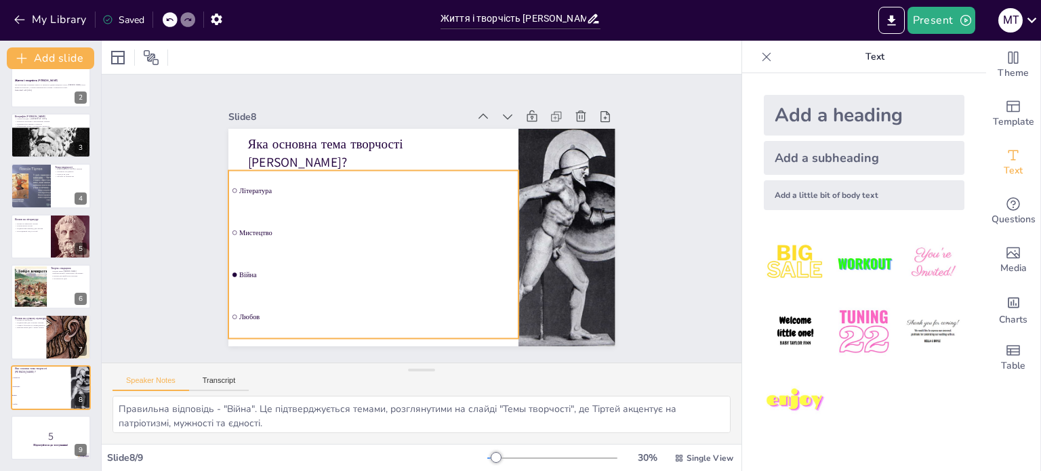
checkbox input "true"
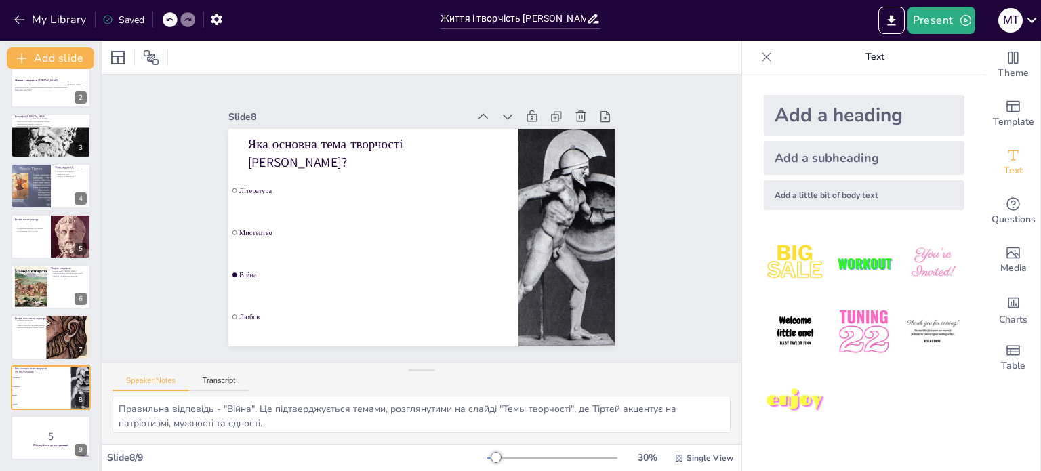
checkbox input "true"
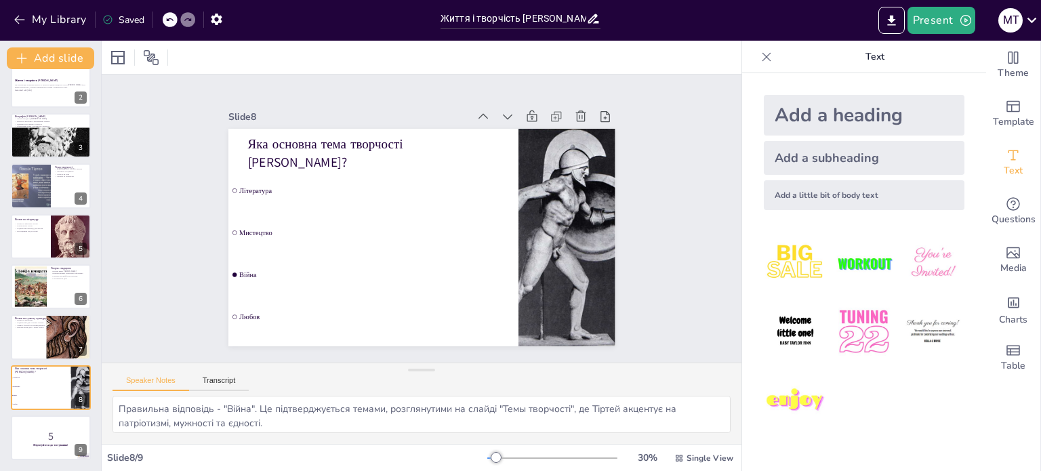
checkbox input "true"
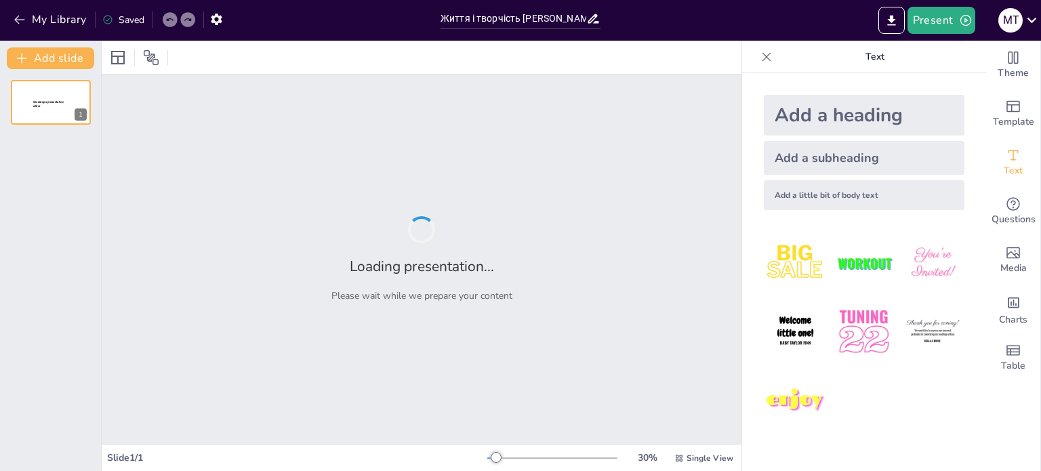
type input "Життя і творчість [PERSON_NAME]"
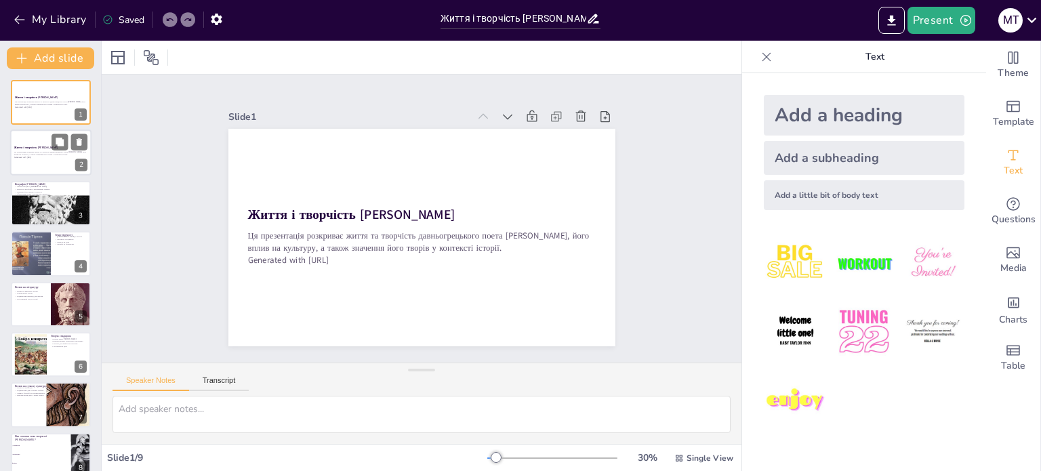
click at [46, 162] on div at bounding box center [50, 153] width 81 height 46
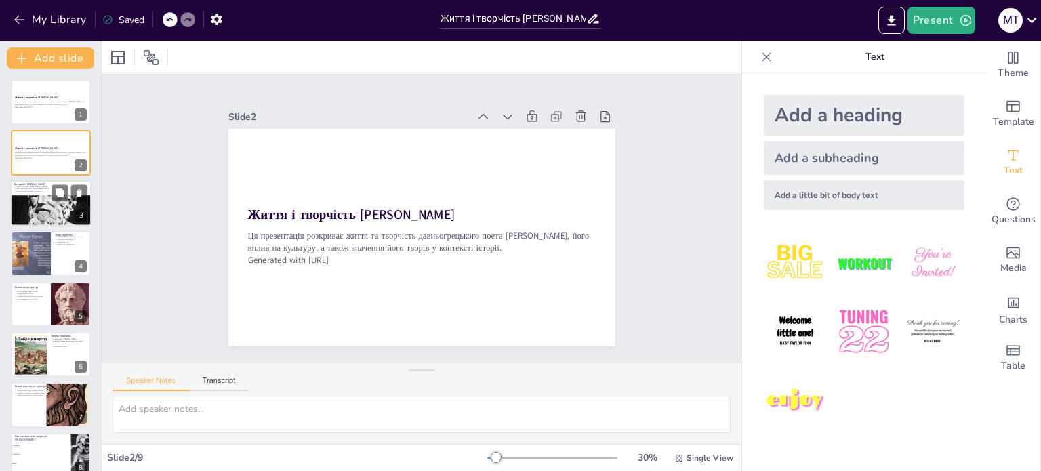
click at [39, 205] on div at bounding box center [50, 216] width 81 height 114
checkbox input "true"
type textarea "Loremi, dolorsit a Consec, adipiscinge seddoei tempor i utlaboreetdolo magnaali…"
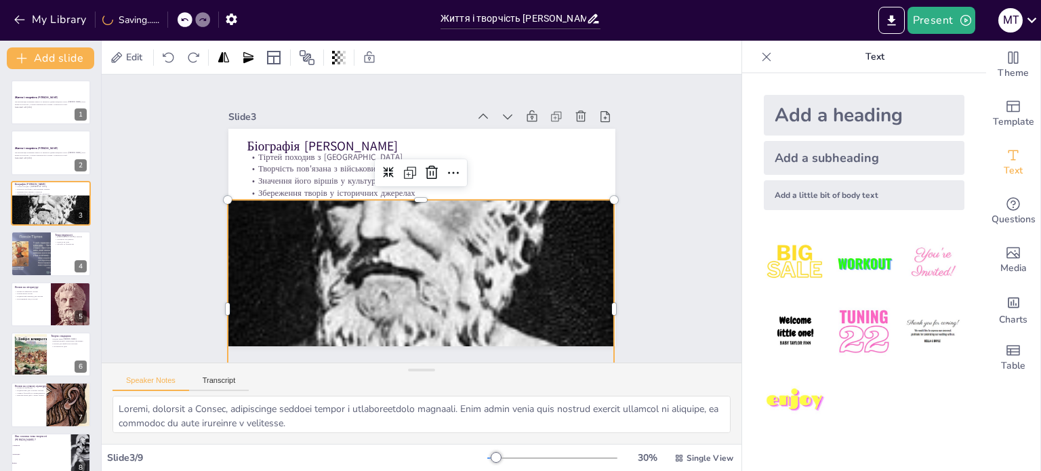
click at [385, 235] on div at bounding box center [412, 296] width 441 height 578
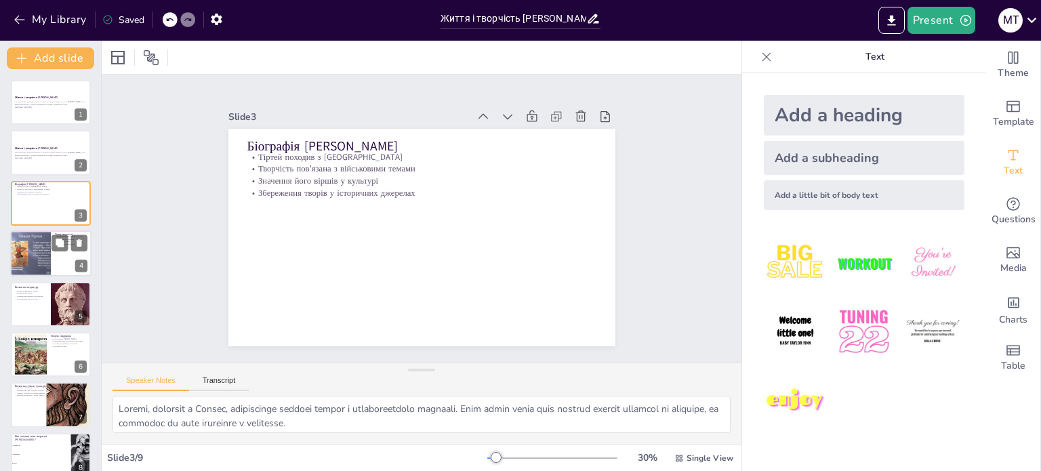
click at [27, 251] on div at bounding box center [30, 253] width 61 height 46
checkbox input "true"
type textarea "Loremipsum d sitametcons adipi e seddoeius Tempor, in utlaboreet dolo magnaaliq…"
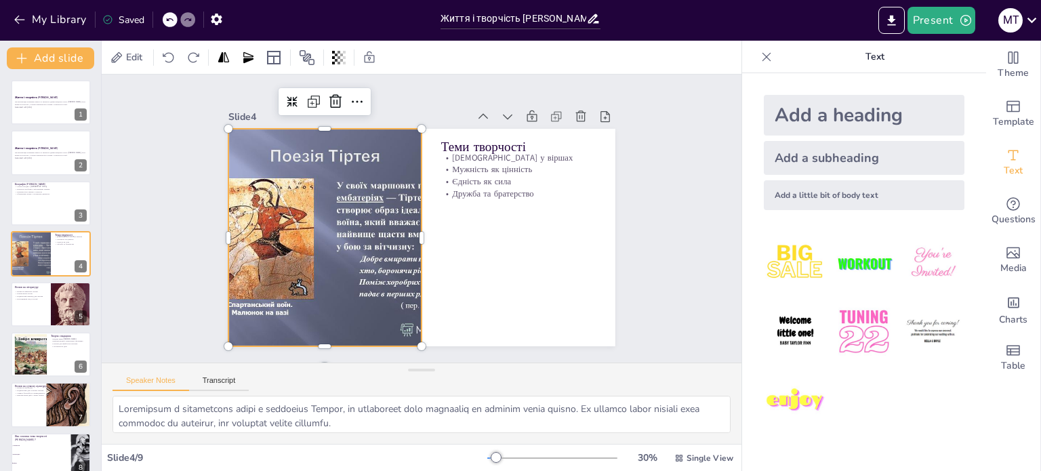
click at [297, 204] on div at bounding box center [323, 227] width 311 height 247
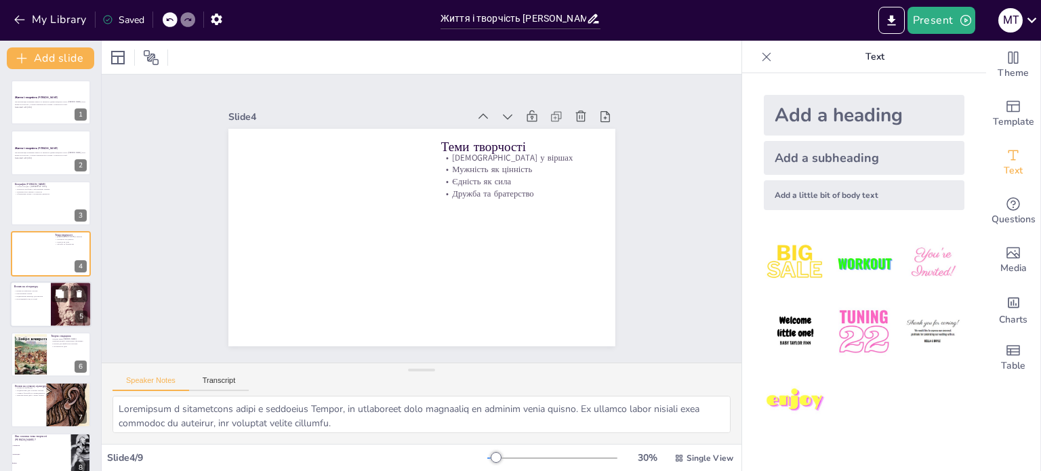
click at [44, 295] on p "Надихаючий приклад для авторів" at bounding box center [30, 296] width 33 height 3
checkbox input "true"
type textarea "Lorem Ipsumd si ametconse adipis elitsedd, eiusmodt inci utlabo etdol magnaali …"
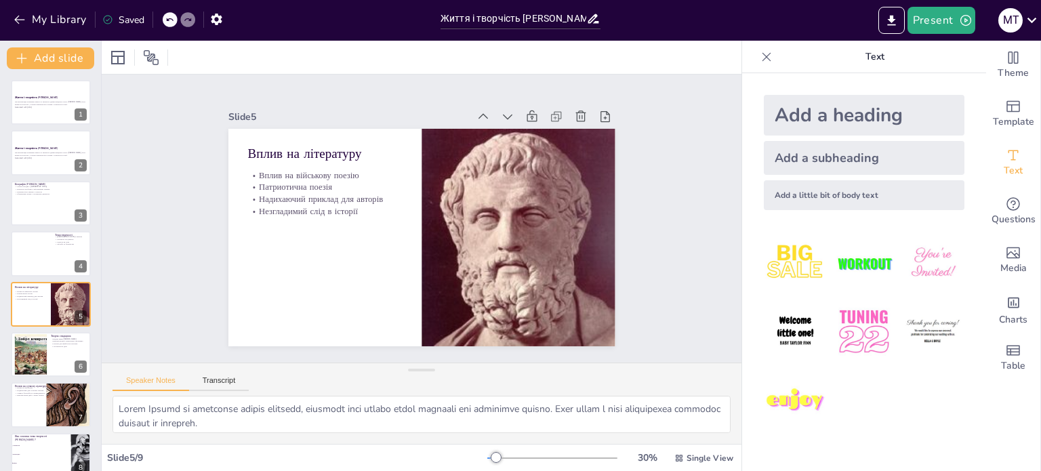
scroll to position [34, 0]
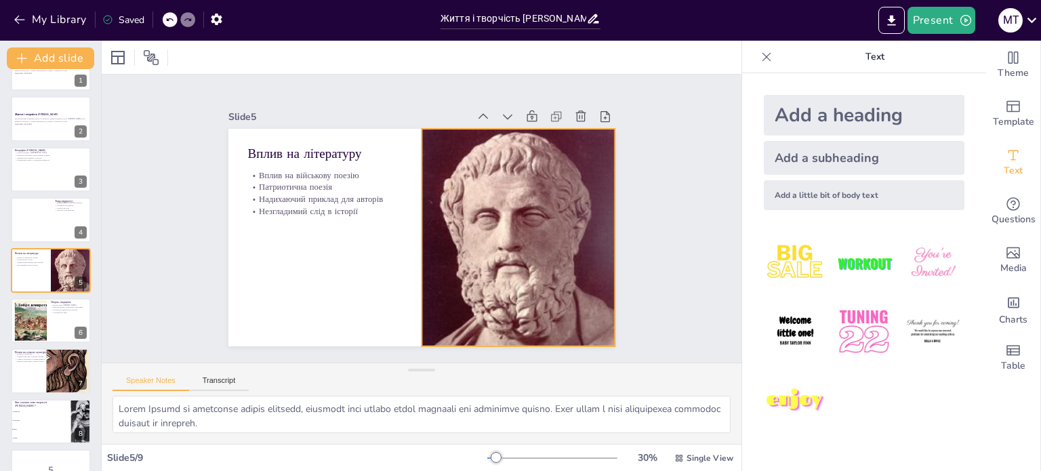
click at [502, 249] on div at bounding box center [364, 299] width 287 height 287
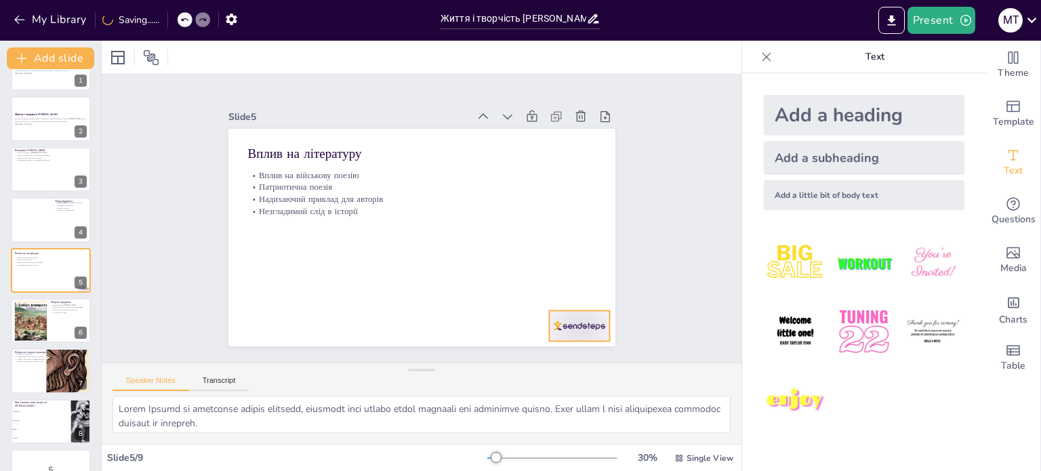
click at [556, 355] on div at bounding box center [522, 381] width 68 height 52
click at [27, 311] on div at bounding box center [30, 320] width 73 height 41
checkbox input "true"
type textarea "Відомі вірші [PERSON_NAME] залишилися в пам'яті нації і стали частиною культурн…"
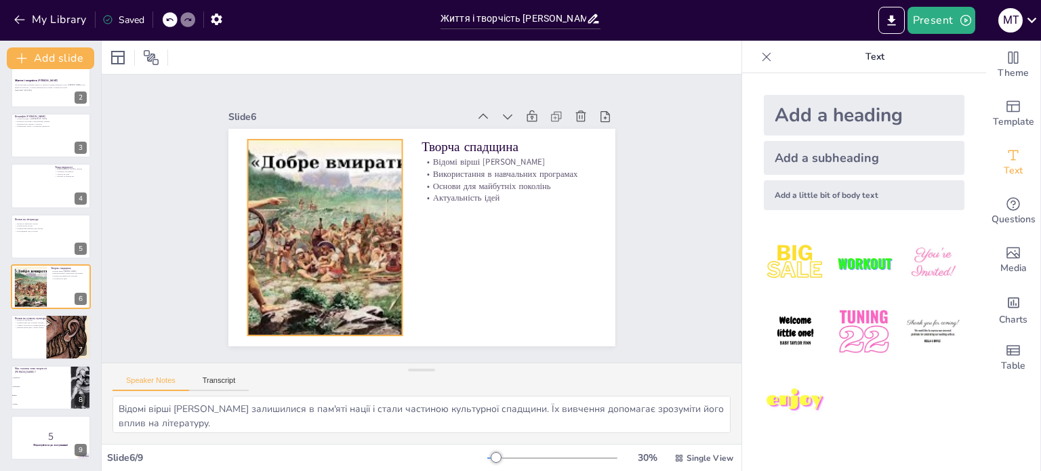
click at [306, 269] on div at bounding box center [324, 207] width 392 height 294
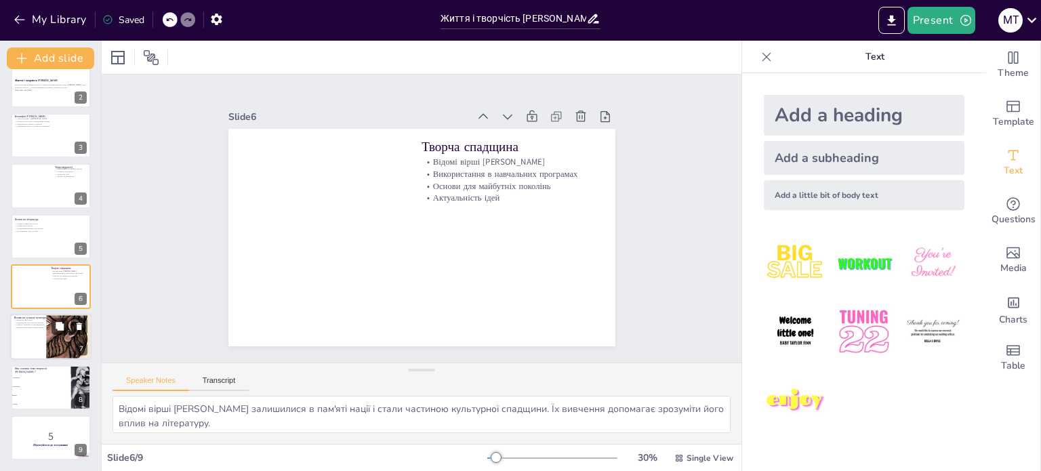
click at [46, 337] on div at bounding box center [50, 336] width 81 height 49
checkbox input "true"
type textarea "Вплив Тіртея на мистецтво виявляється в численних творах, які черпають натхненн…"
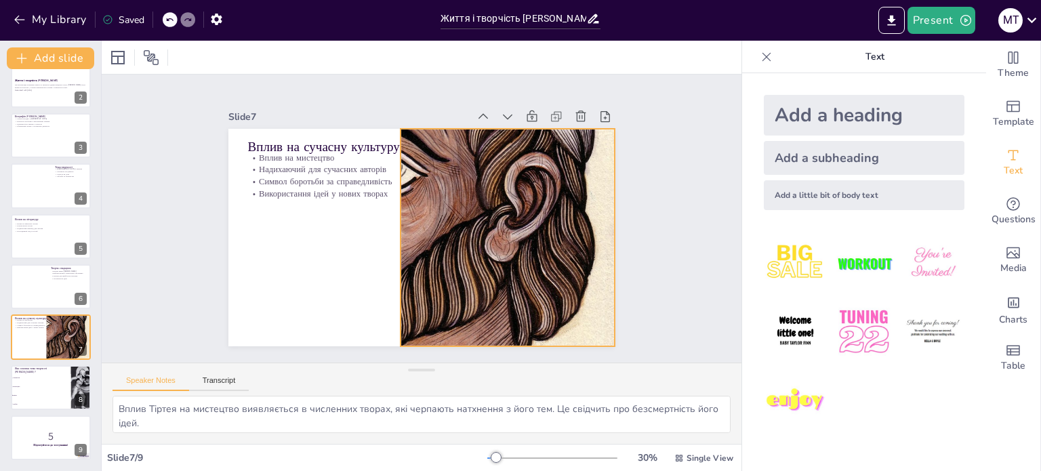
click at [518, 212] on div at bounding box center [417, 237] width 427 height 309
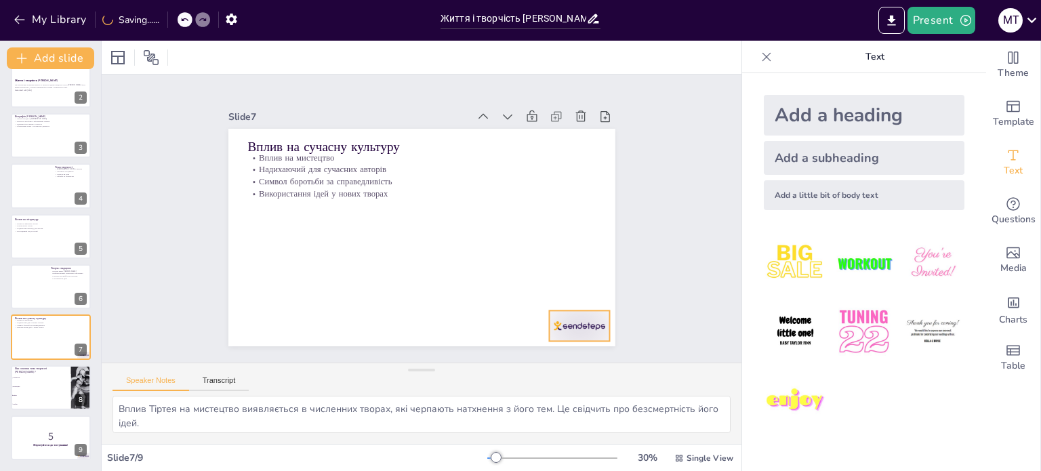
click at [572, 336] on div at bounding box center [553, 357] width 65 height 42
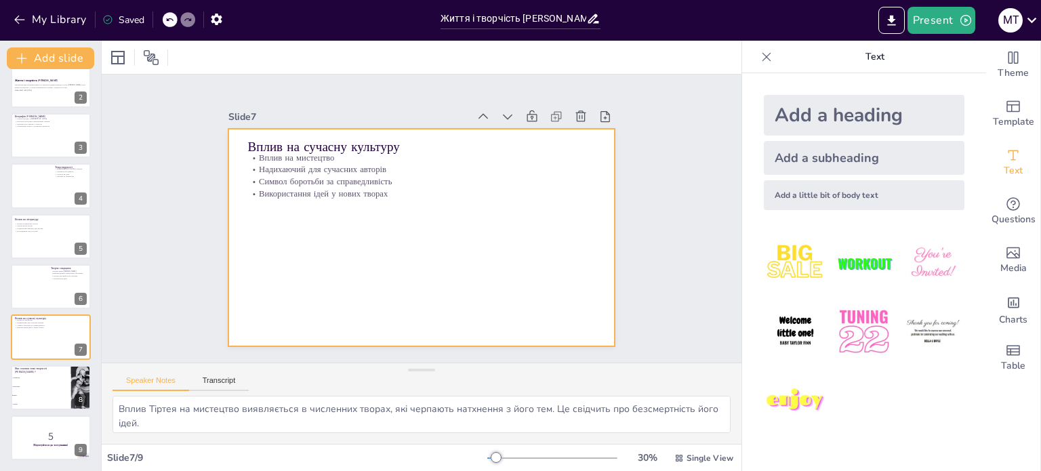
click at [41, 357] on div at bounding box center [51, 337] width 80 height 45
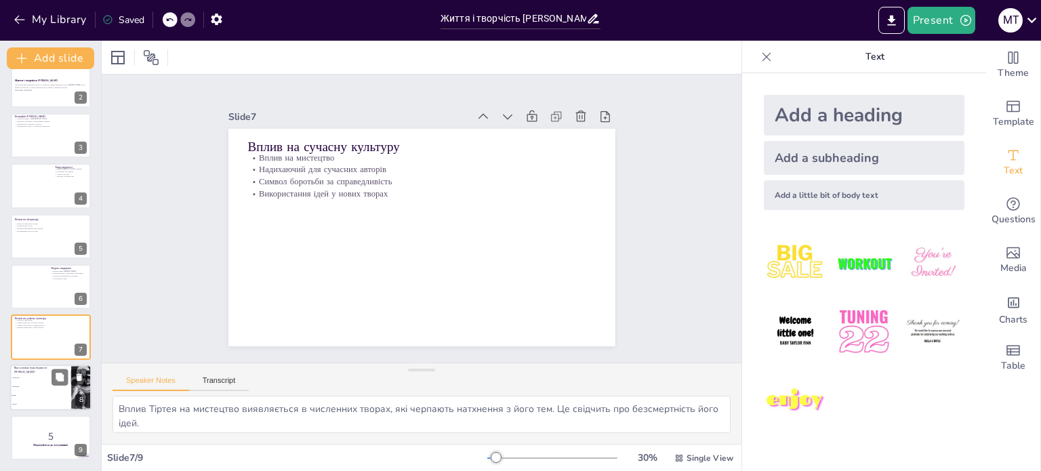
click at [45, 386] on li "Мистецтво" at bounding box center [40, 386] width 61 height 9
checkbox input "true"
type textarea "Правильна відповідь - "Війна". Це підтверджується темами, розглянутими на слайд…"
checkbox input "true"
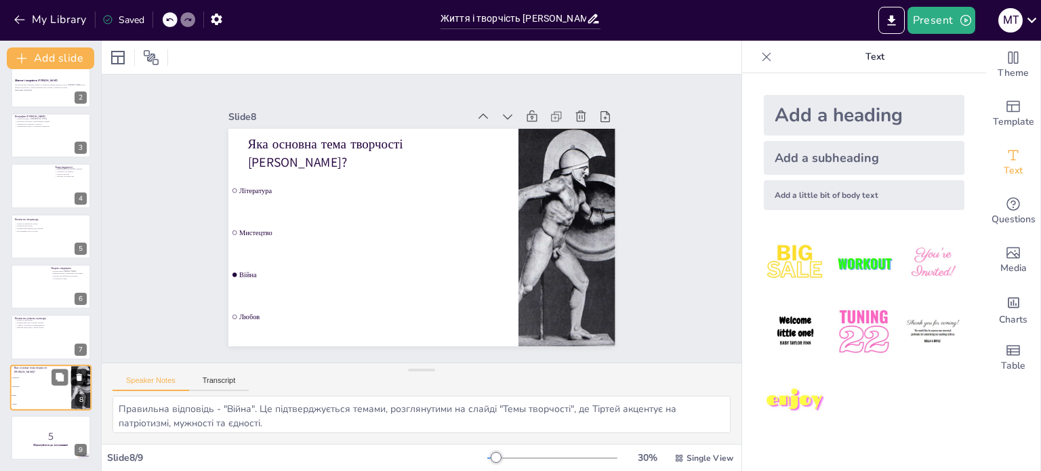
checkbox input "true"
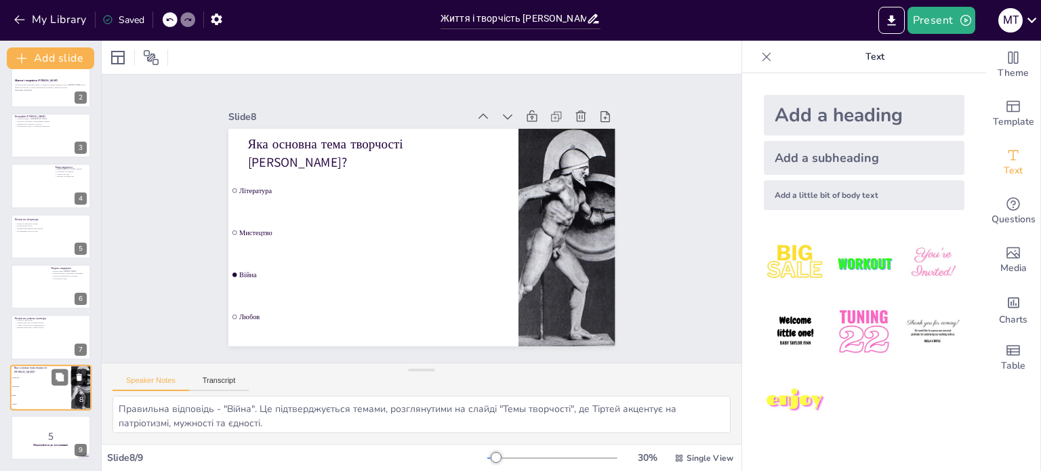
checkbox input "true"
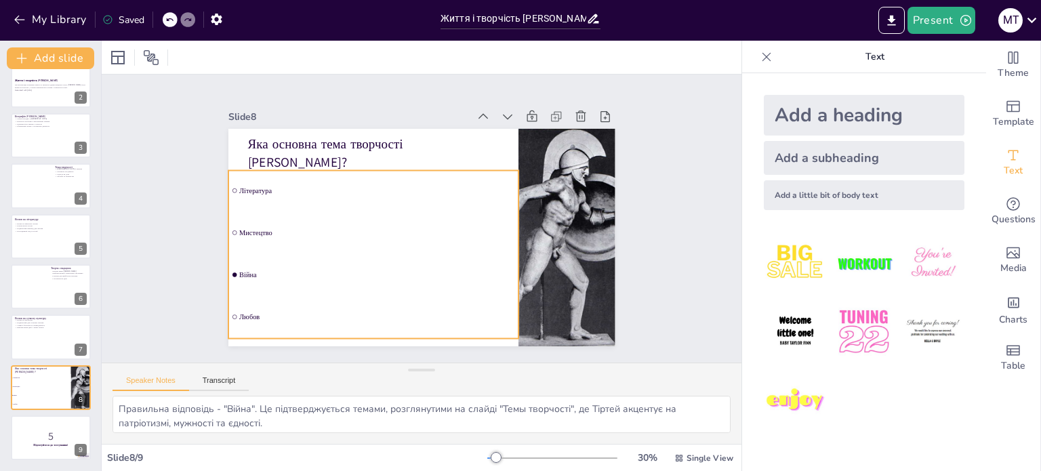
checkbox input "true"
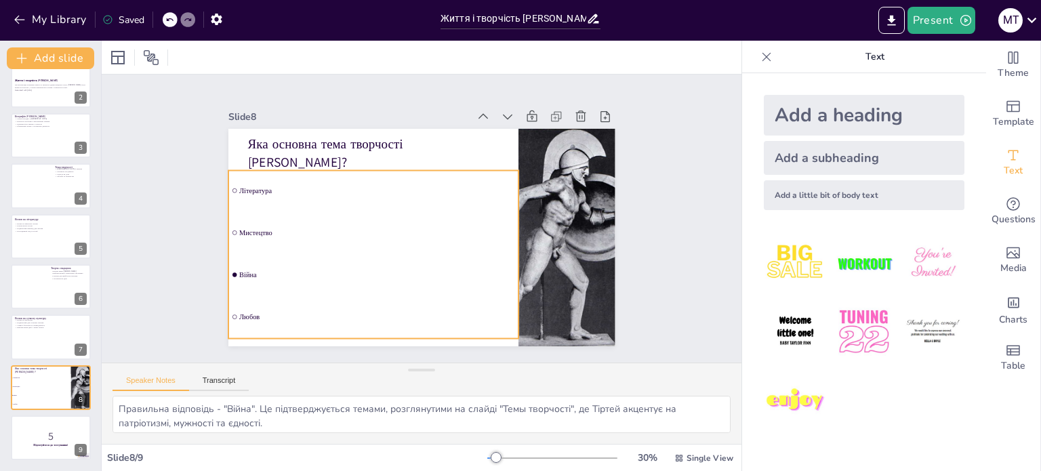
checkbox input "true"
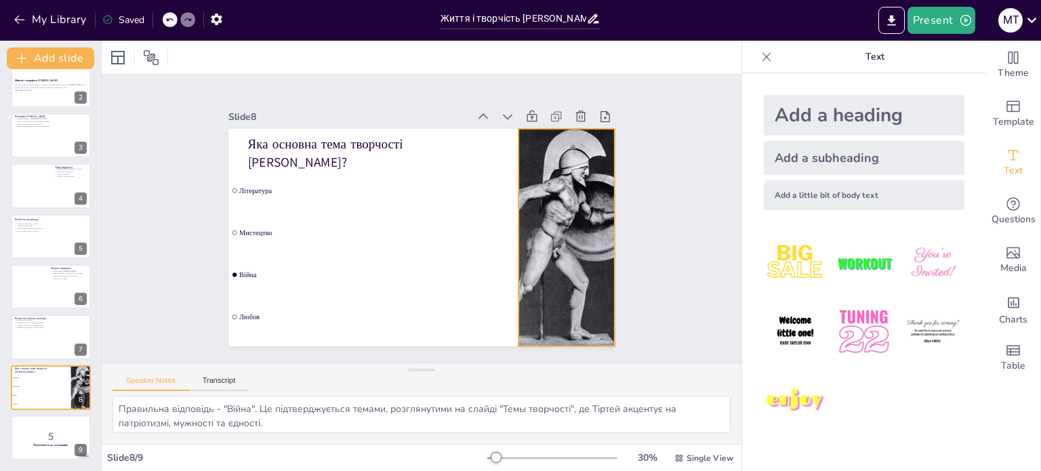
checkbox input "true"
click at [569, 251] on div at bounding box center [546, 294] width 223 height 258
checkbox input "true"
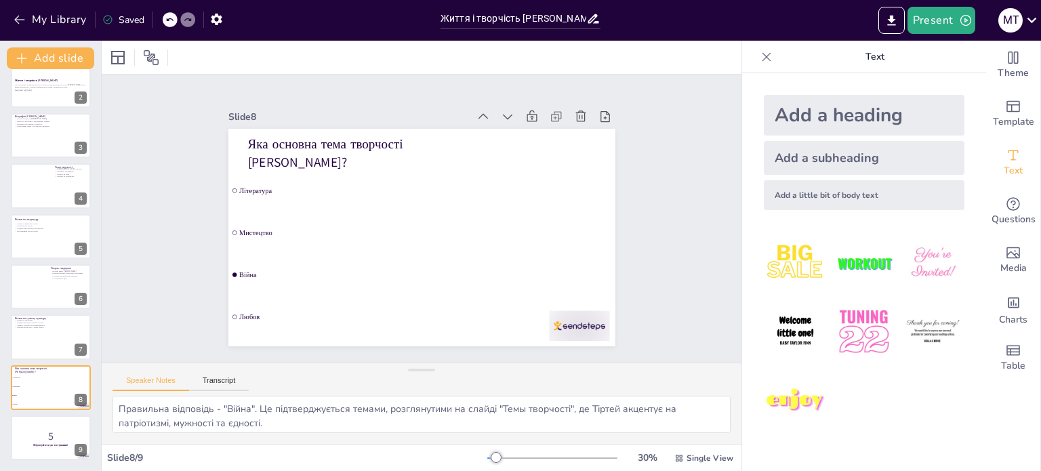
checkbox input "true"
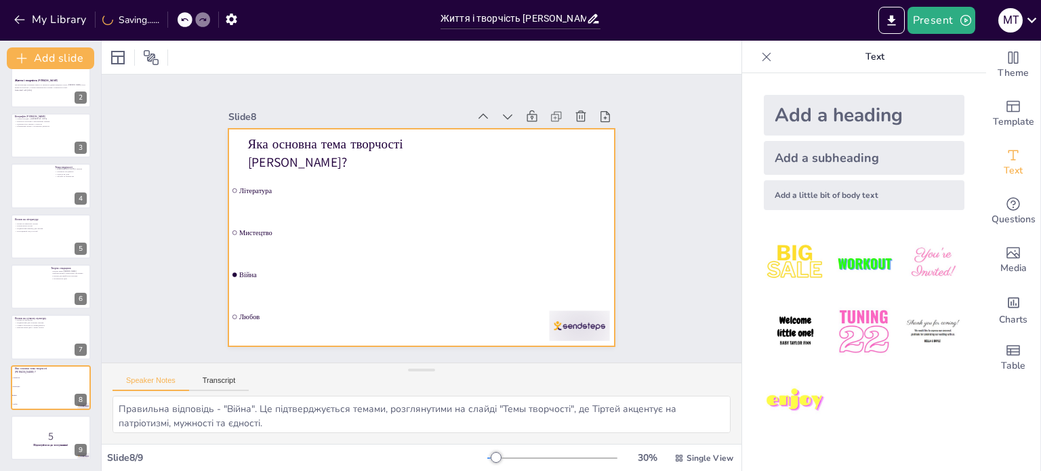
checkbox input "true"
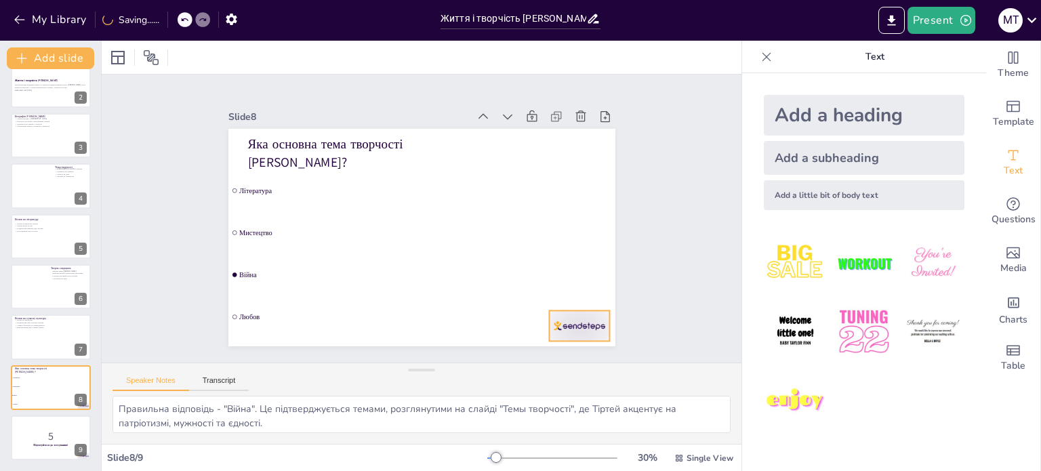
checkbox input "true"
click at [479, 375] on div at bounding box center [447, 407] width 63 height 65
checkbox input "true"
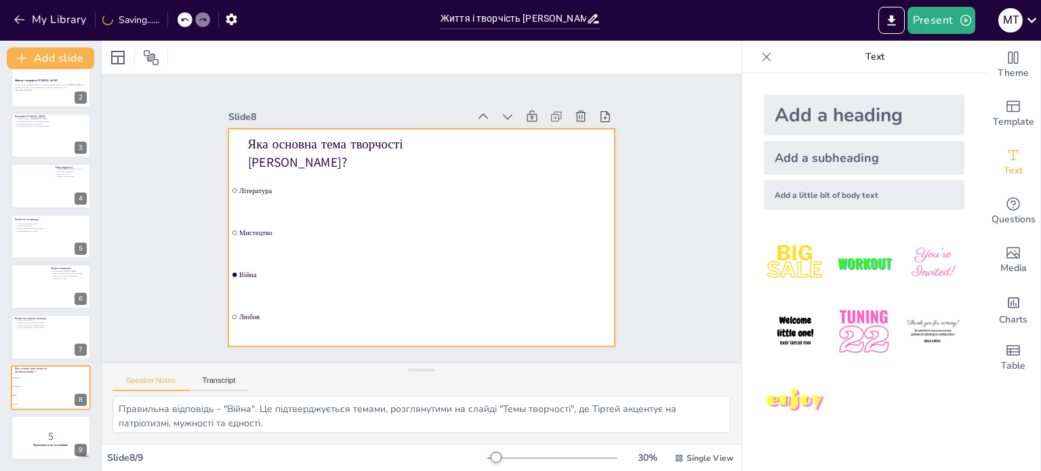
checkbox input "true"
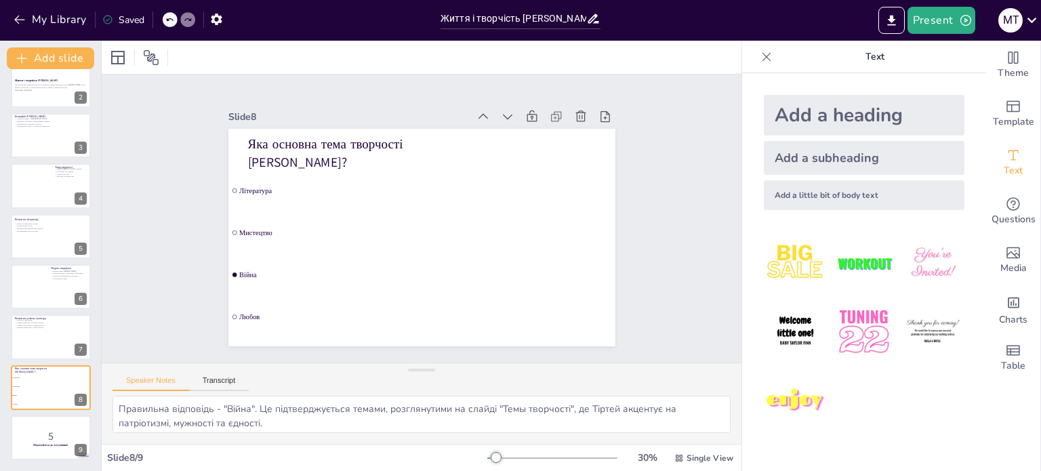
checkbox input "true"
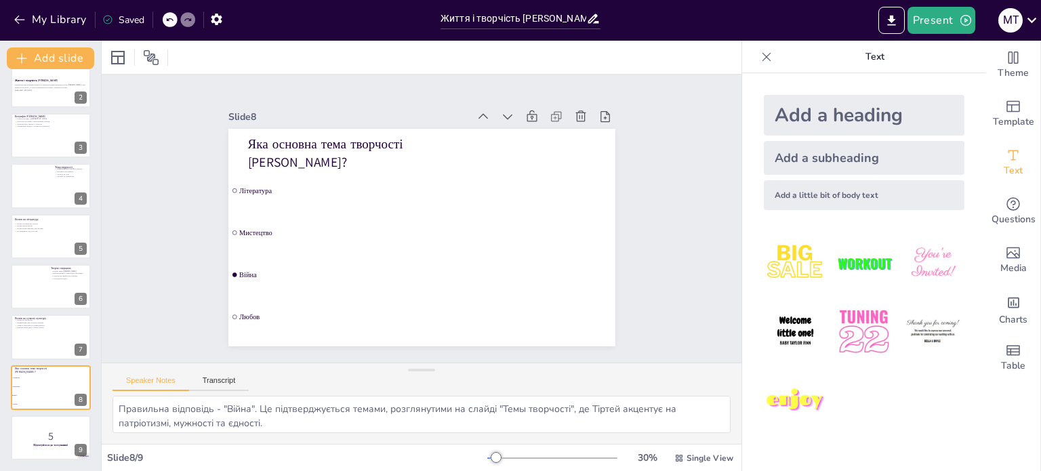
checkbox input "true"
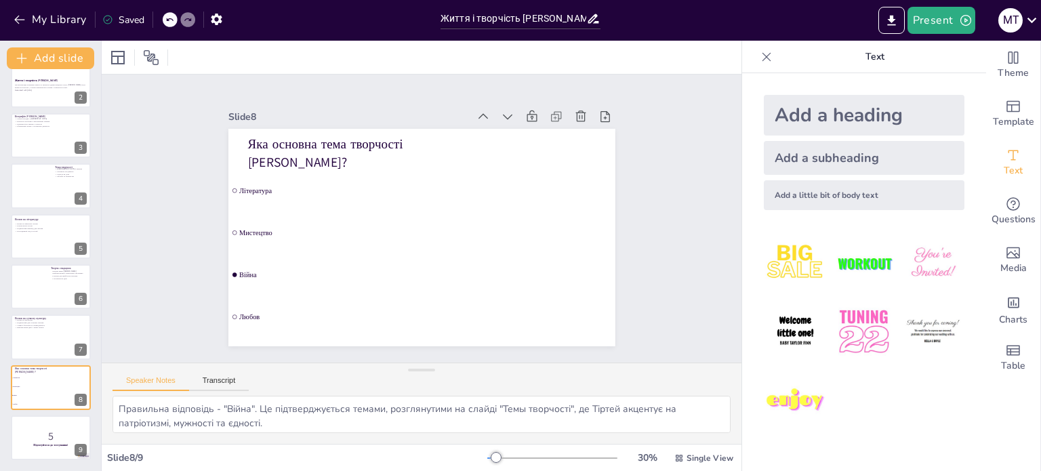
checkbox input "true"
